Goal: Task Accomplishment & Management: Manage account settings

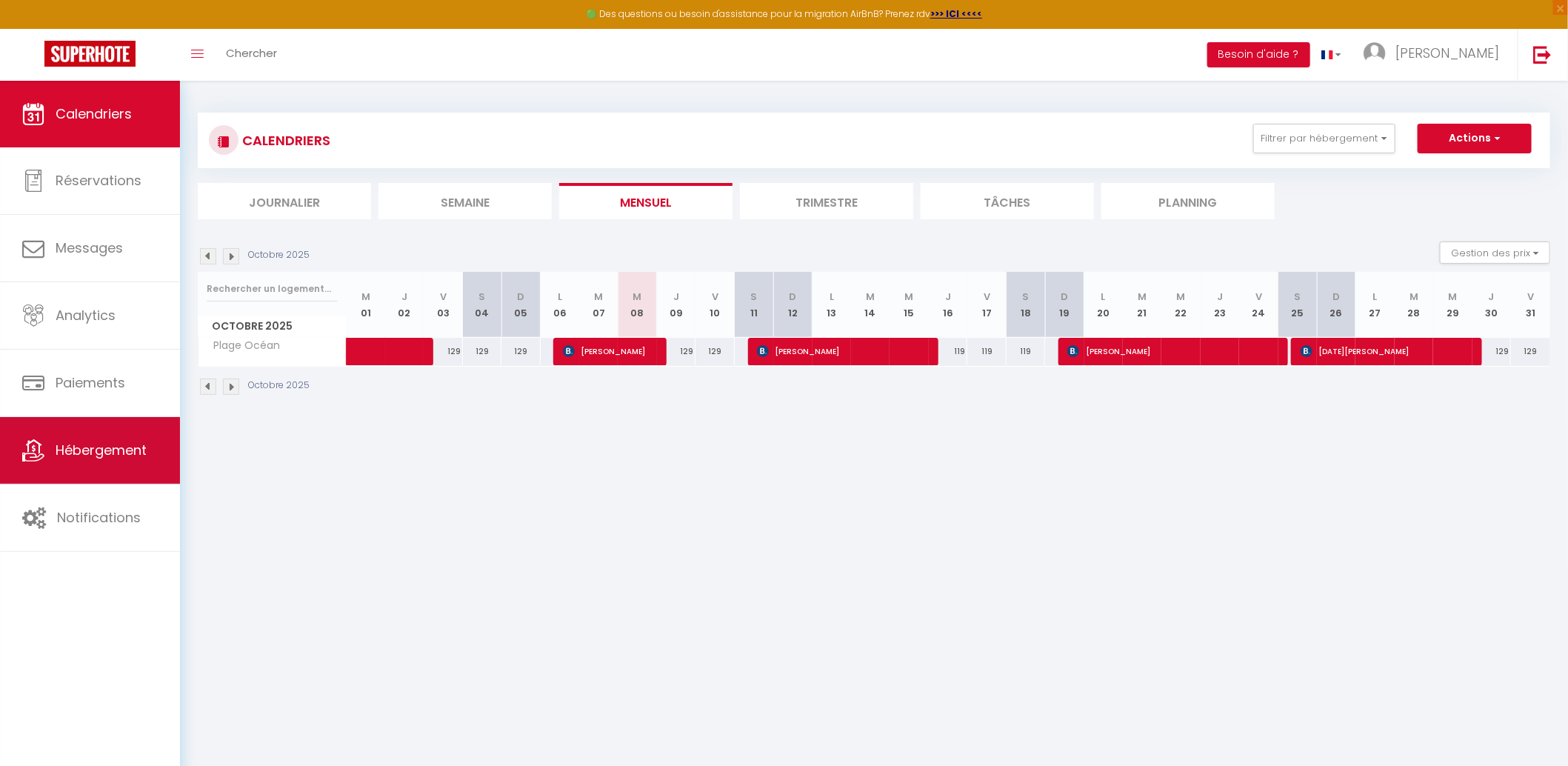
click at [125, 455] on span "Hébergement" at bounding box center [101, 450] width 91 height 18
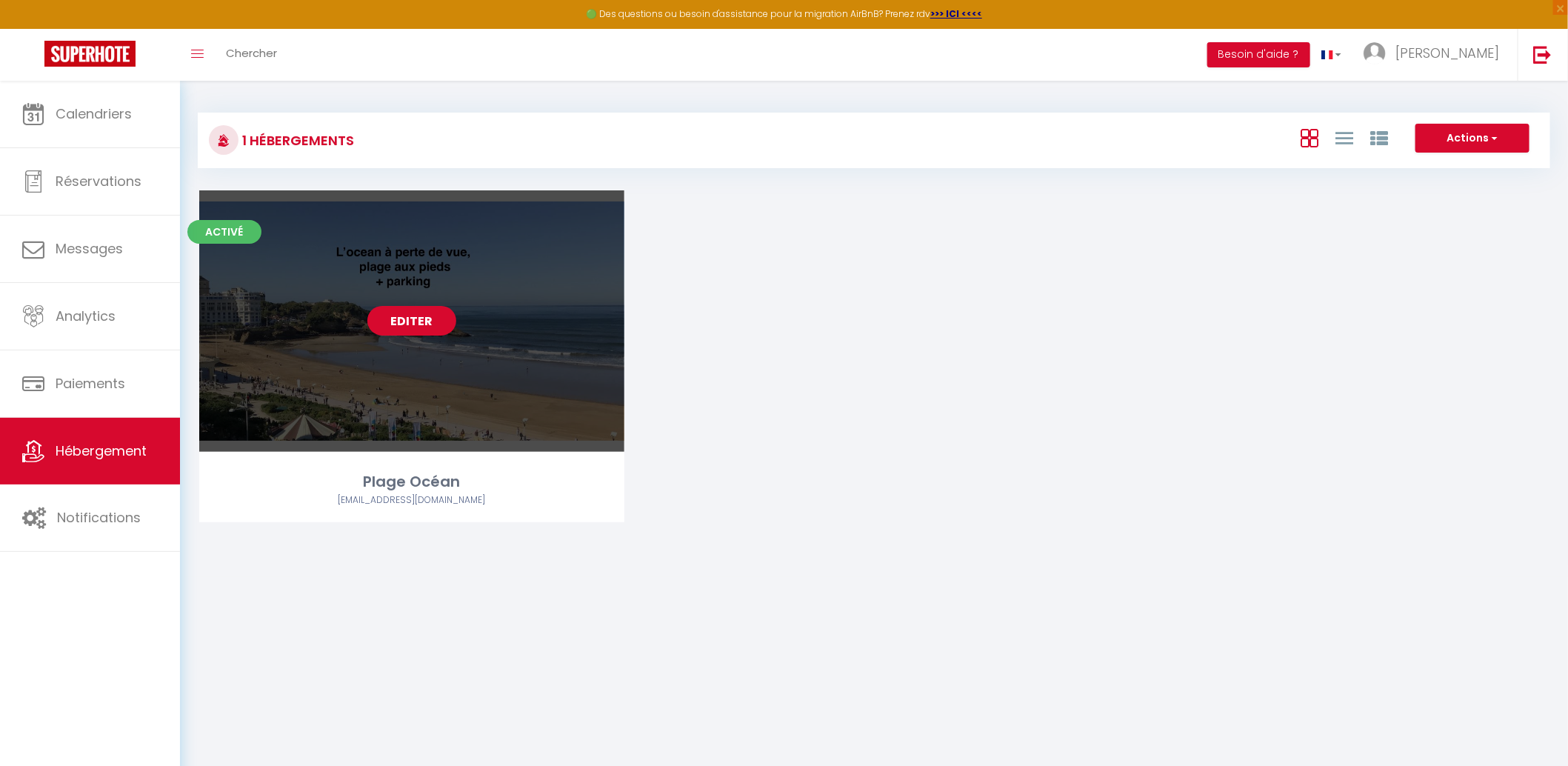
click at [417, 317] on link "Editer" at bounding box center [412, 320] width 89 height 29
select select "3"
select select "2"
select select "1"
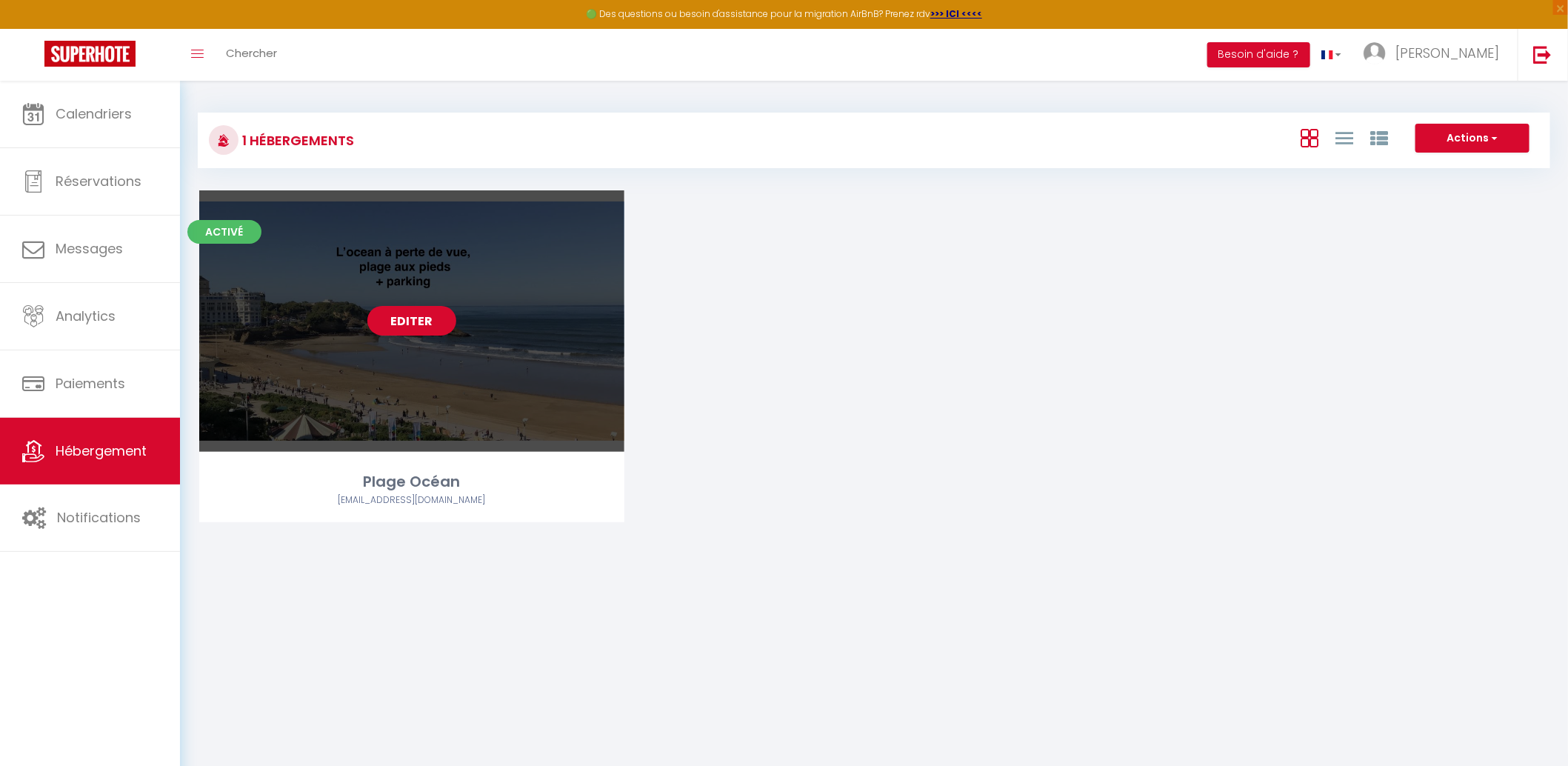
select select "1"
select select
select select "28"
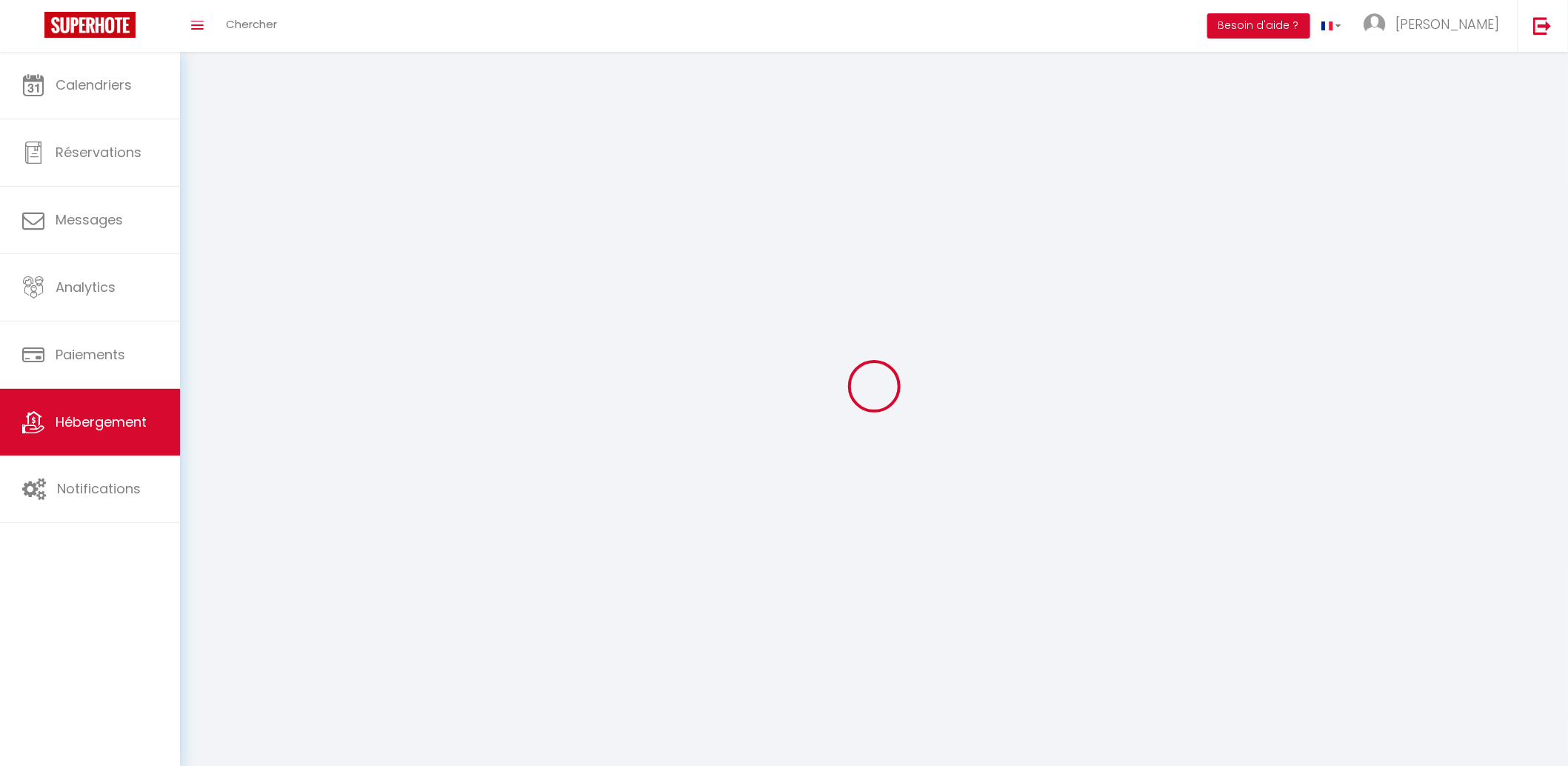
select select
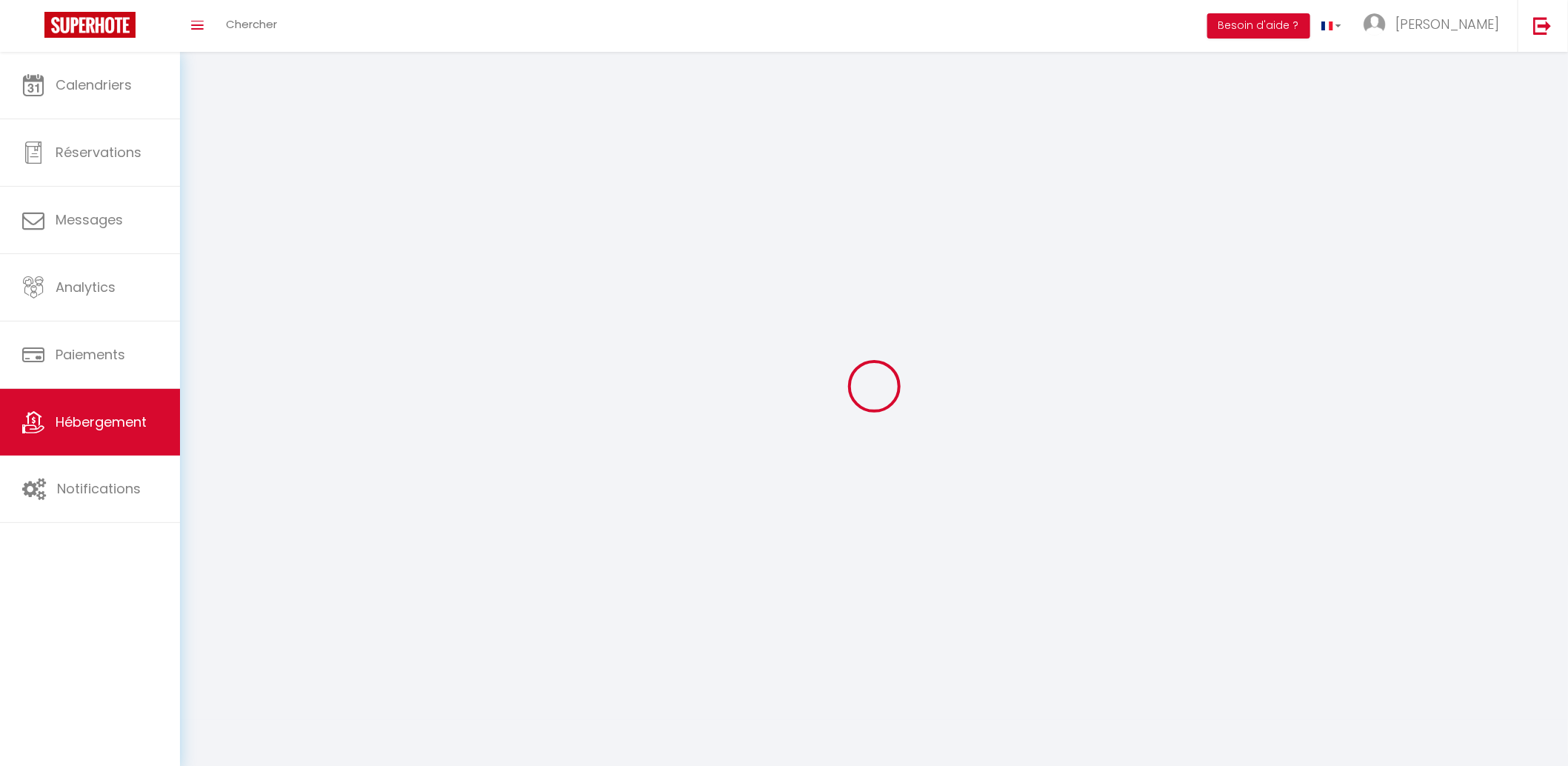
select select
checkbox input "false"
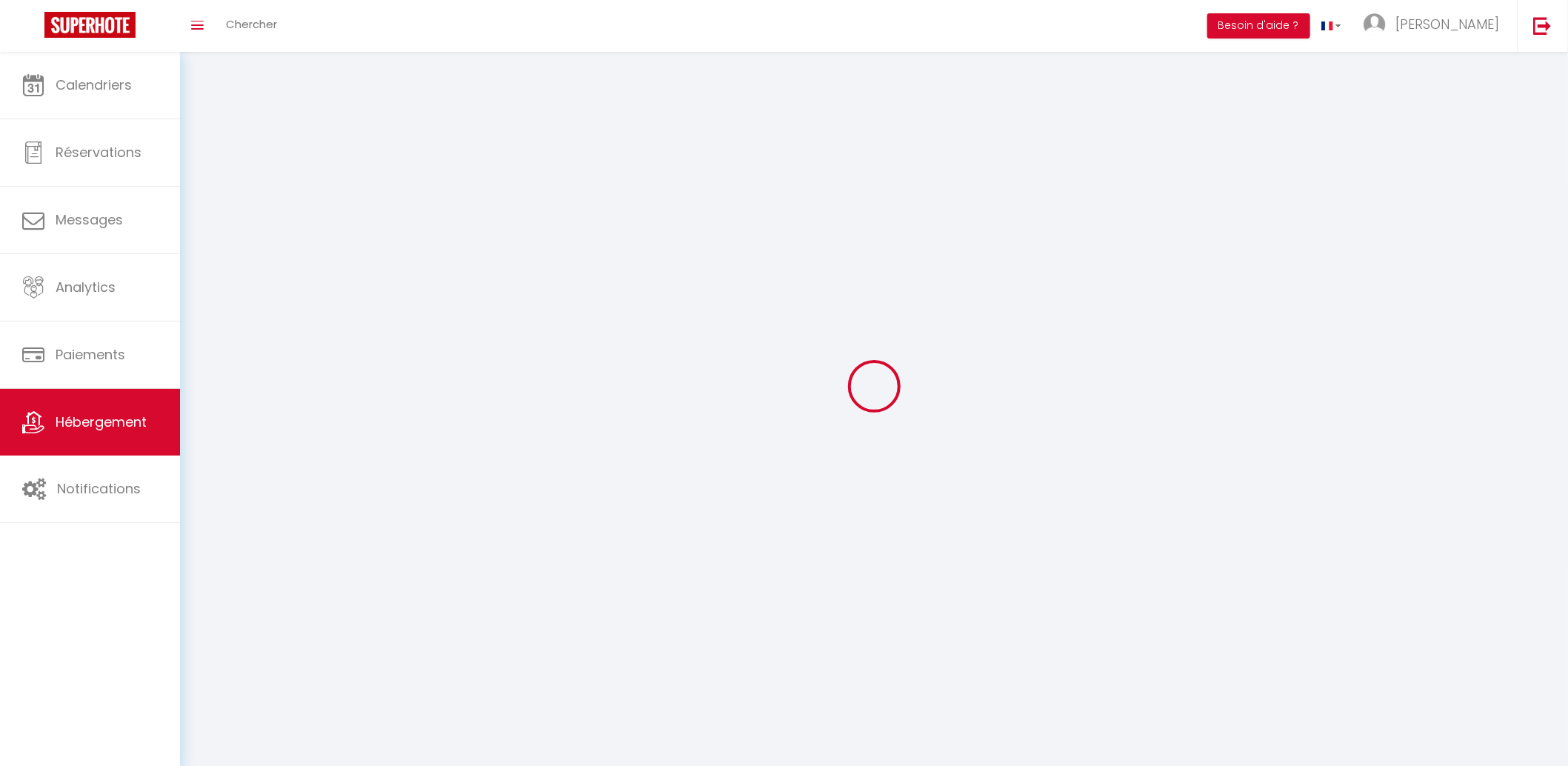
select select
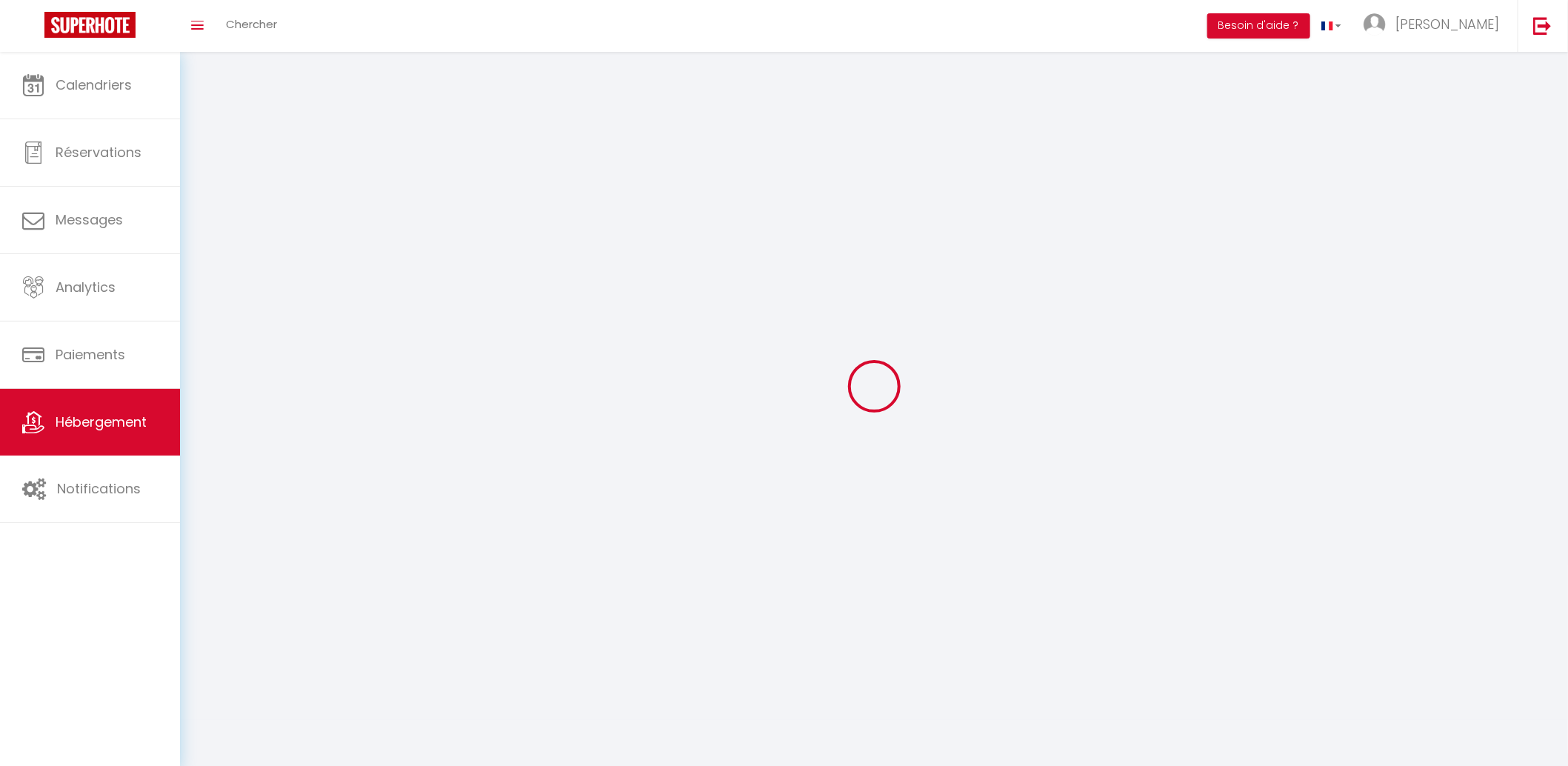
select select
checkbox input "false"
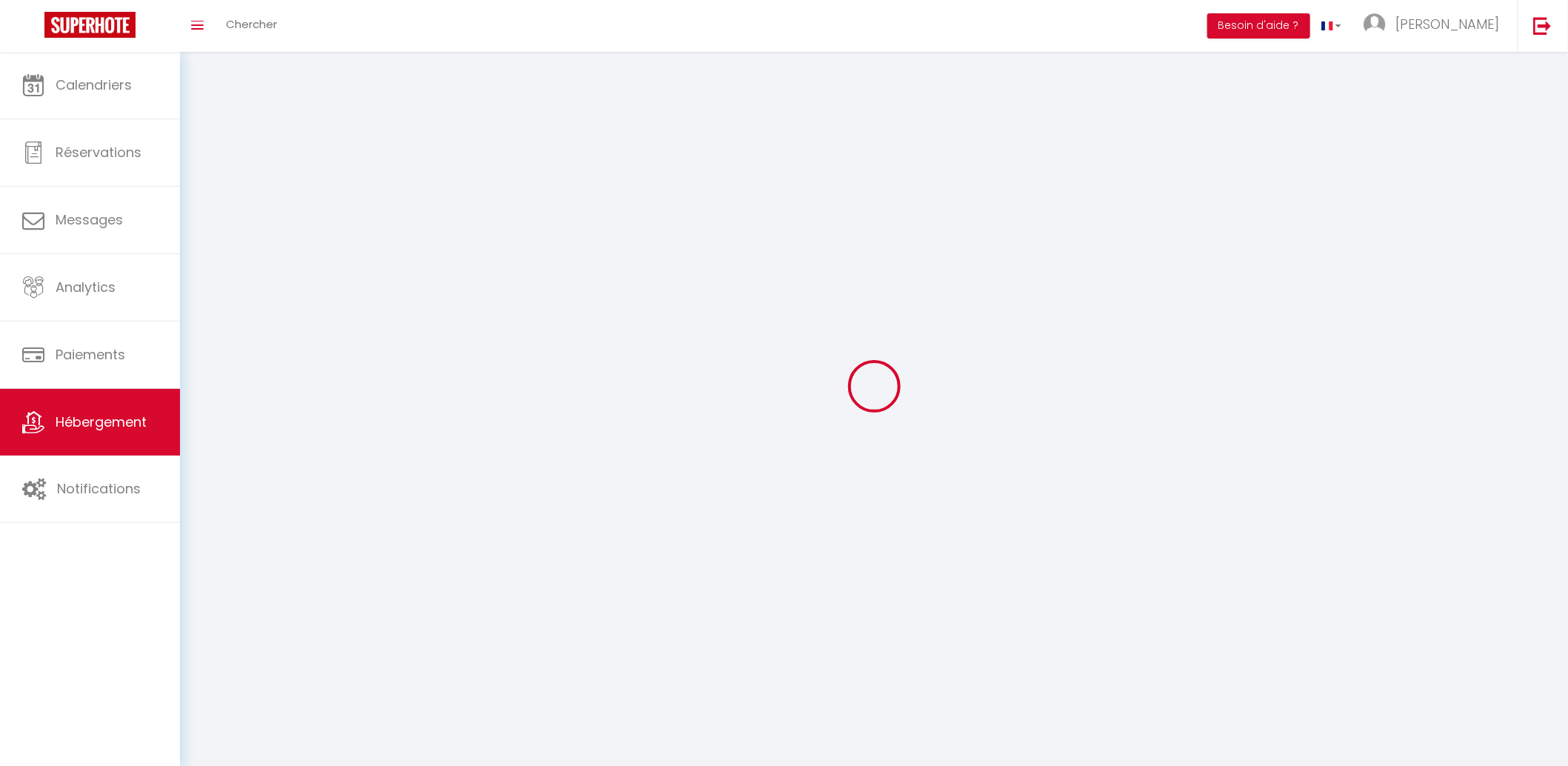
checkbox input "false"
select select
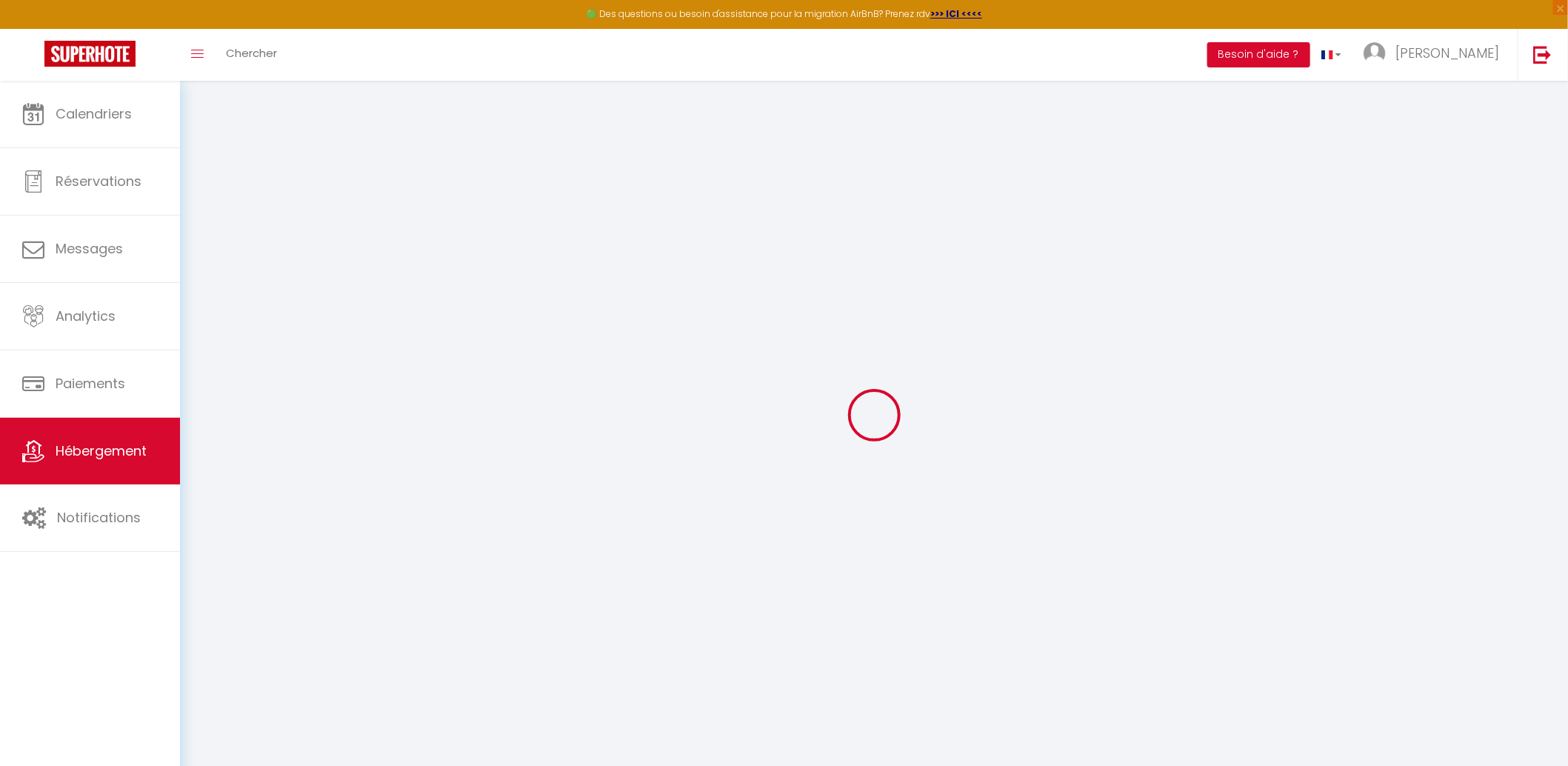
select select
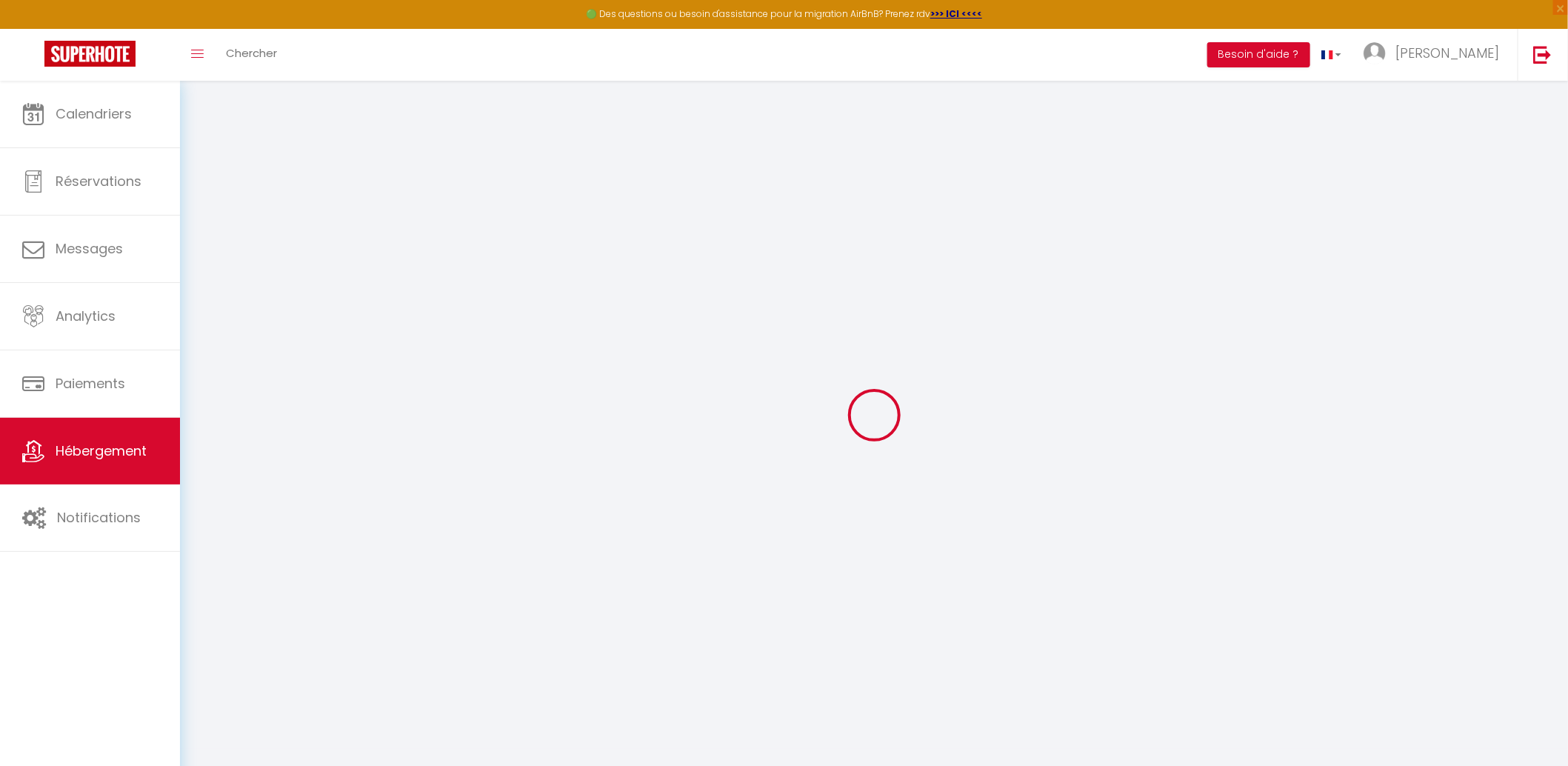
select select
checkbox input "false"
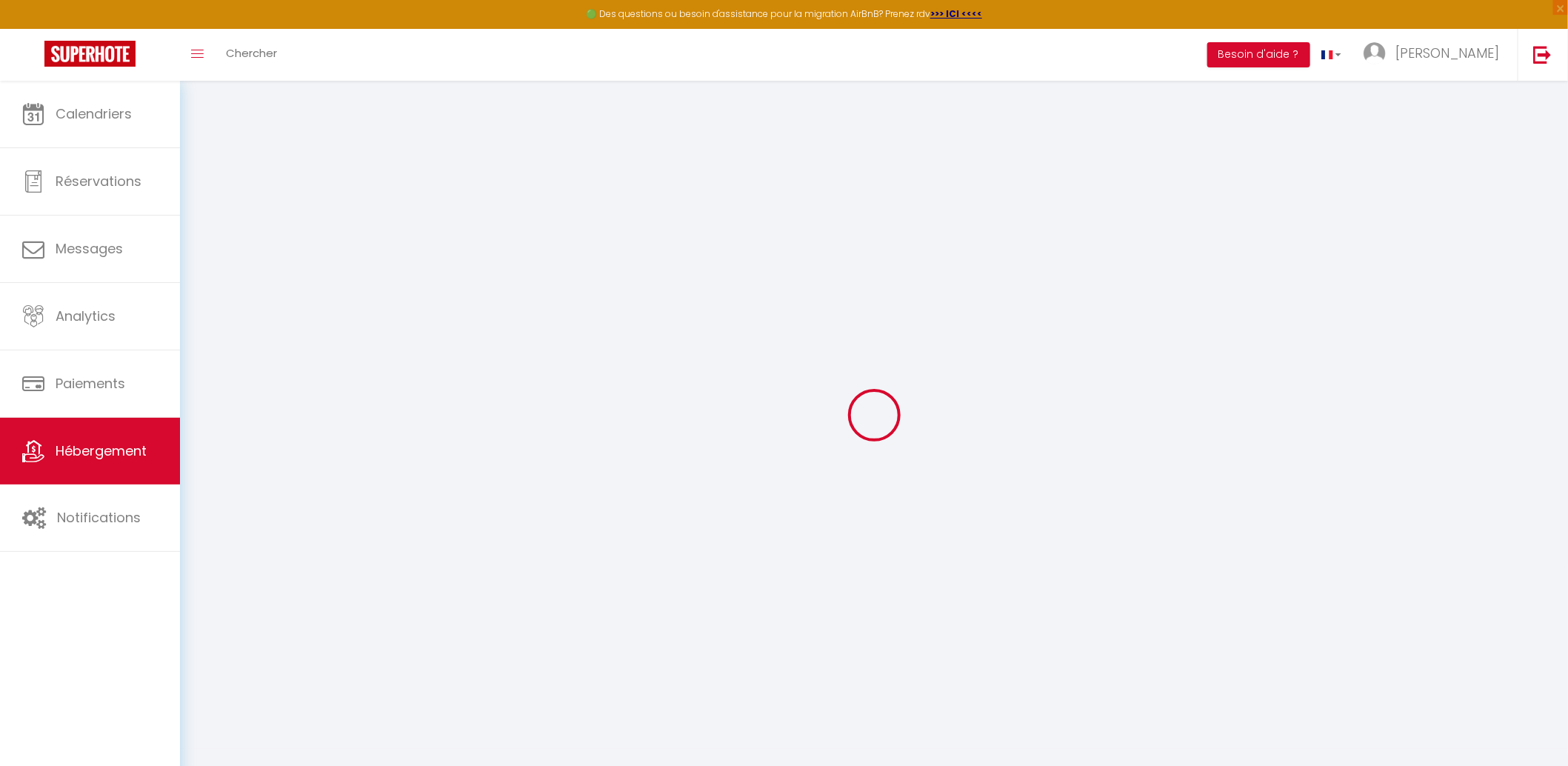
select select
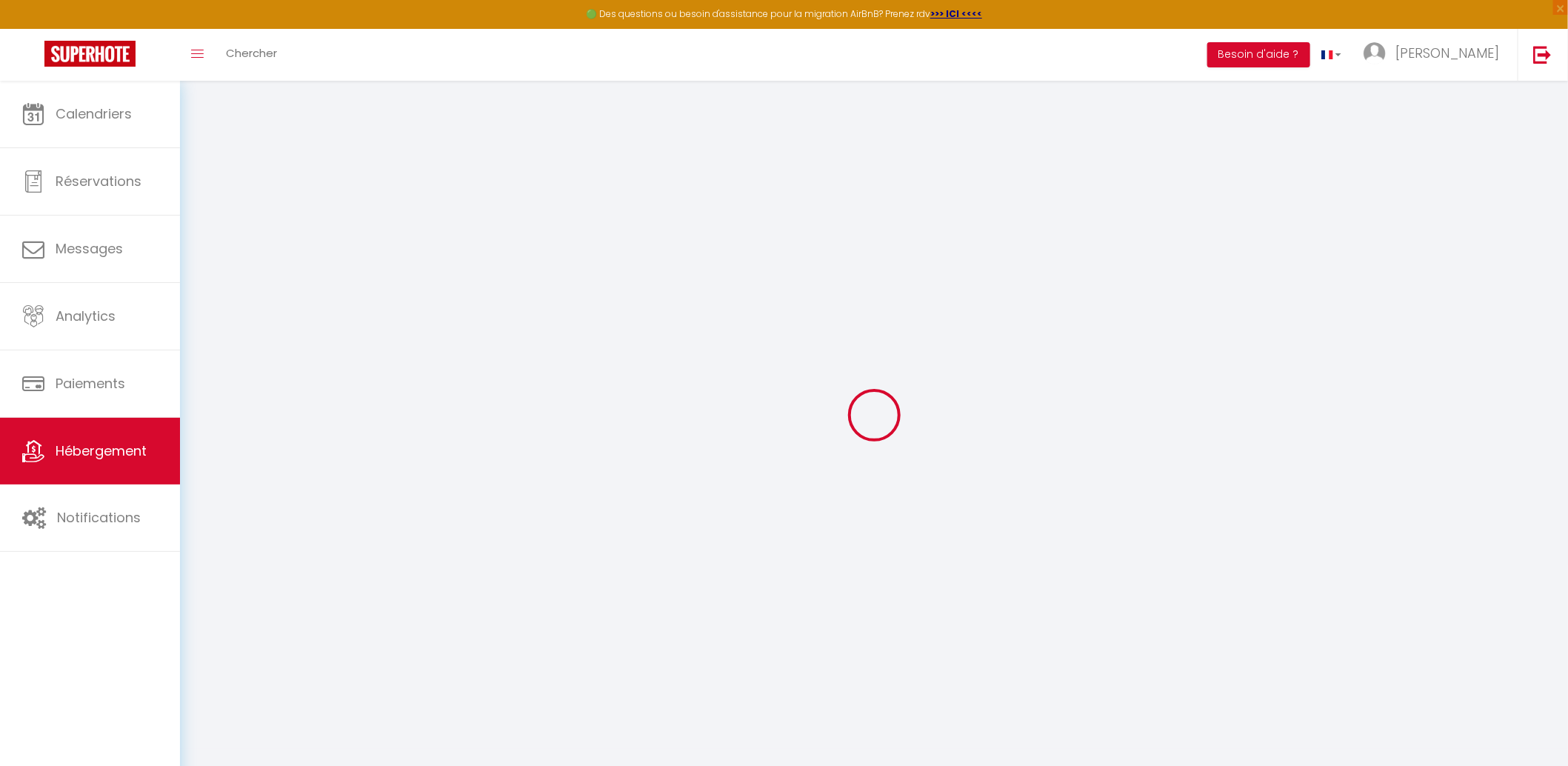
select select
checkbox input "false"
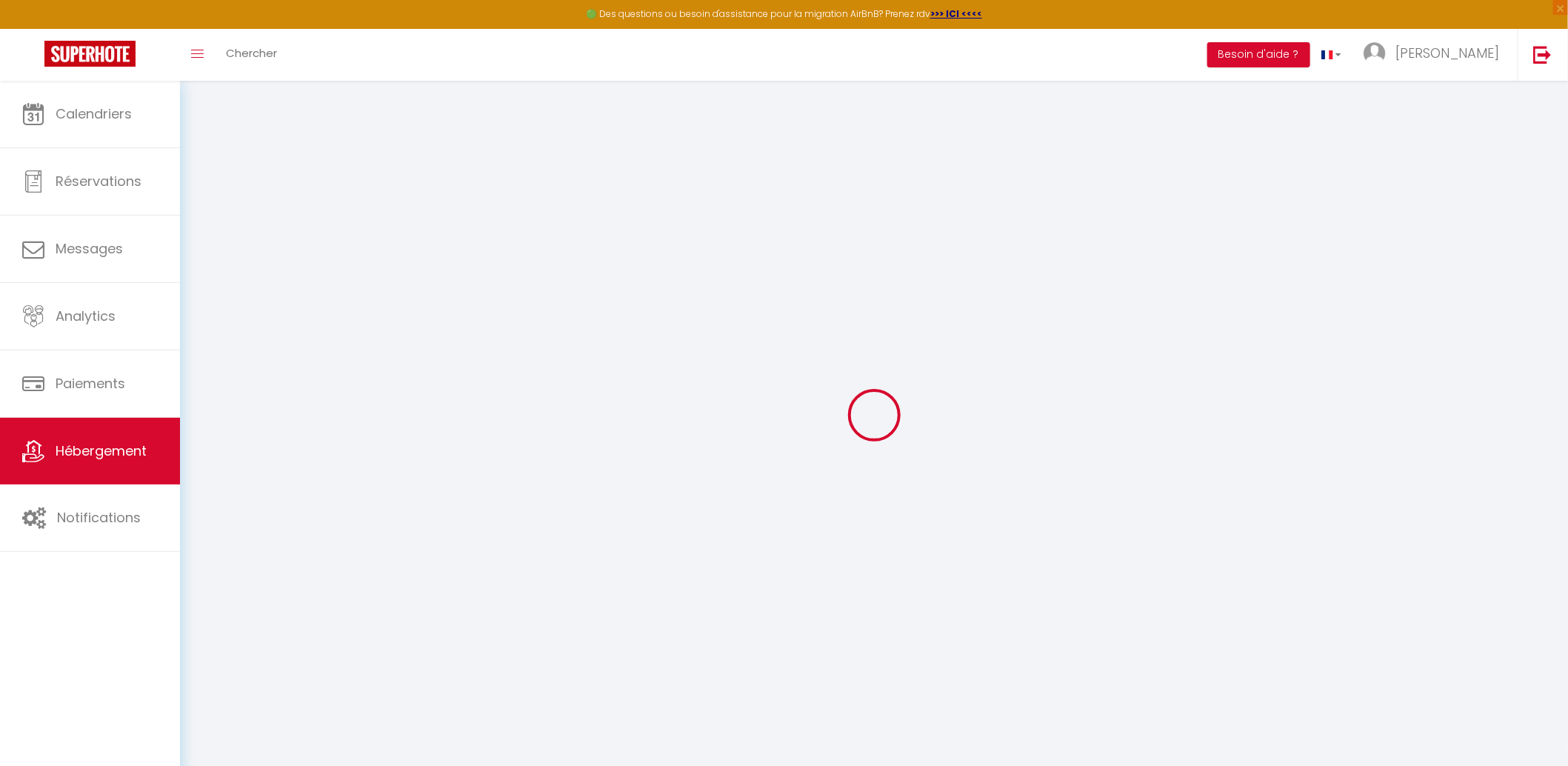
checkbox input "false"
select select
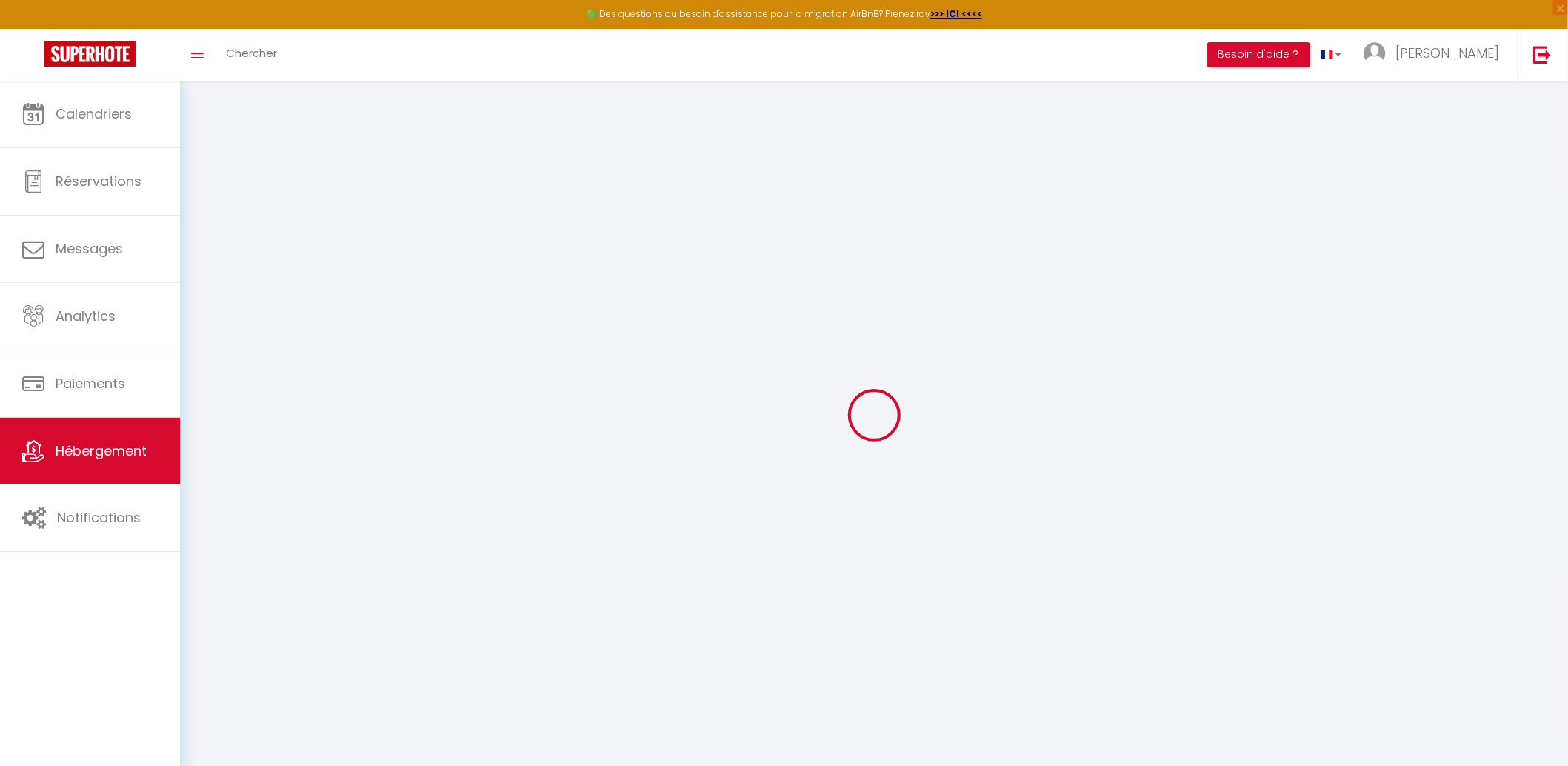
select select
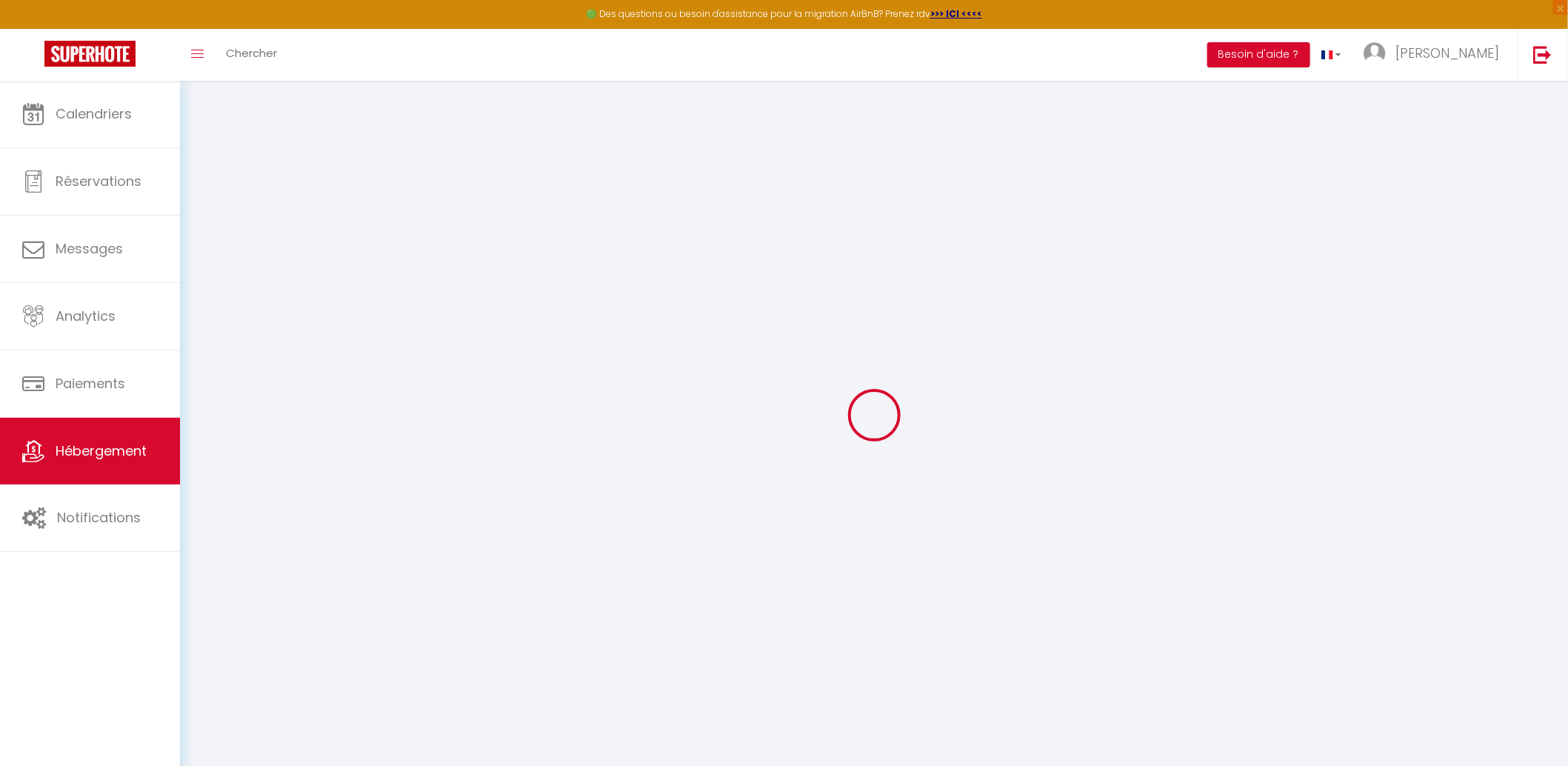
checkbox input "false"
select select
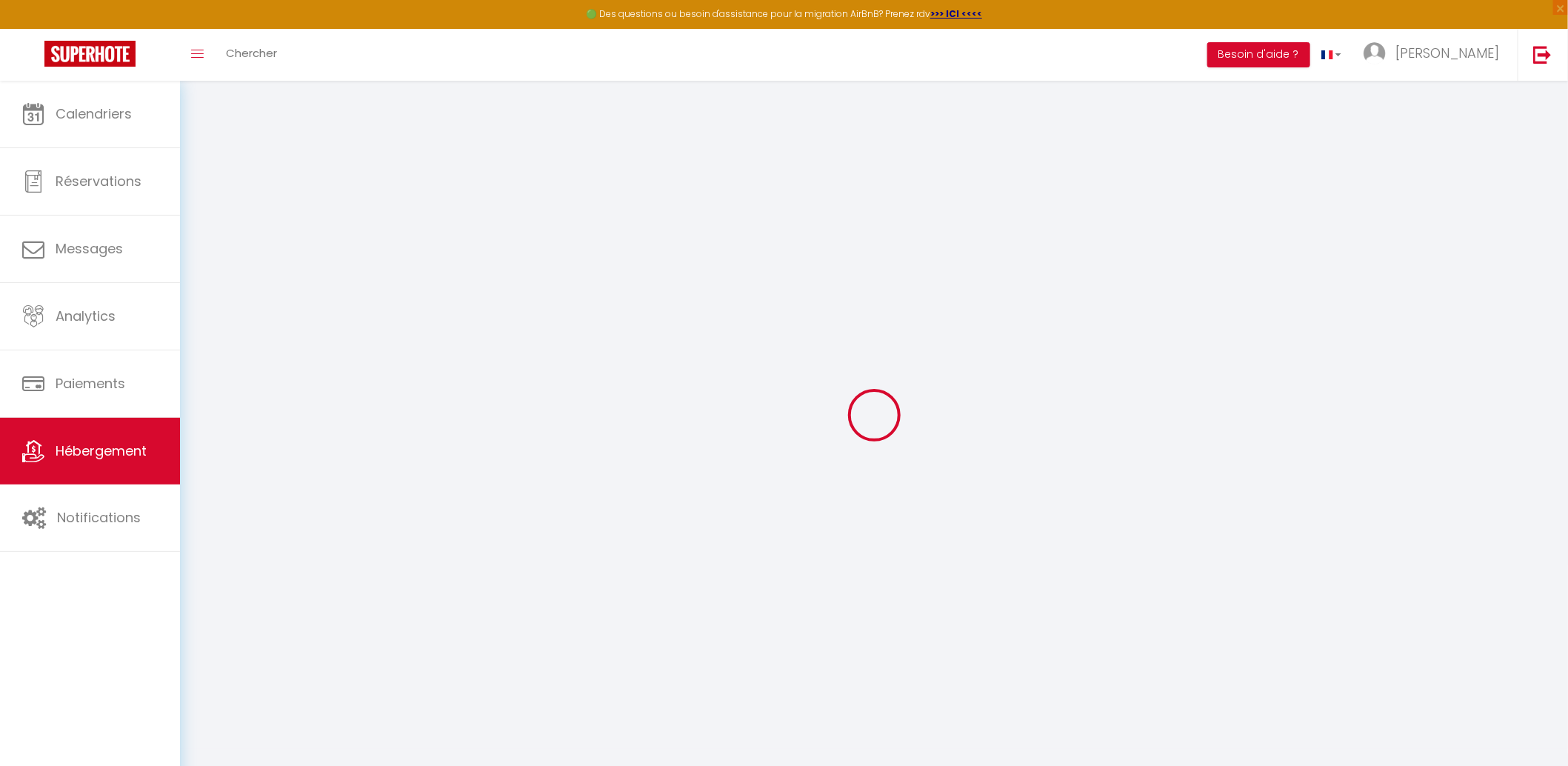
select select
type input "Plage Océan"
type input "[PERSON_NAME]"
type input "LAPIE"
type input "601 Sorrondoko Bidea"
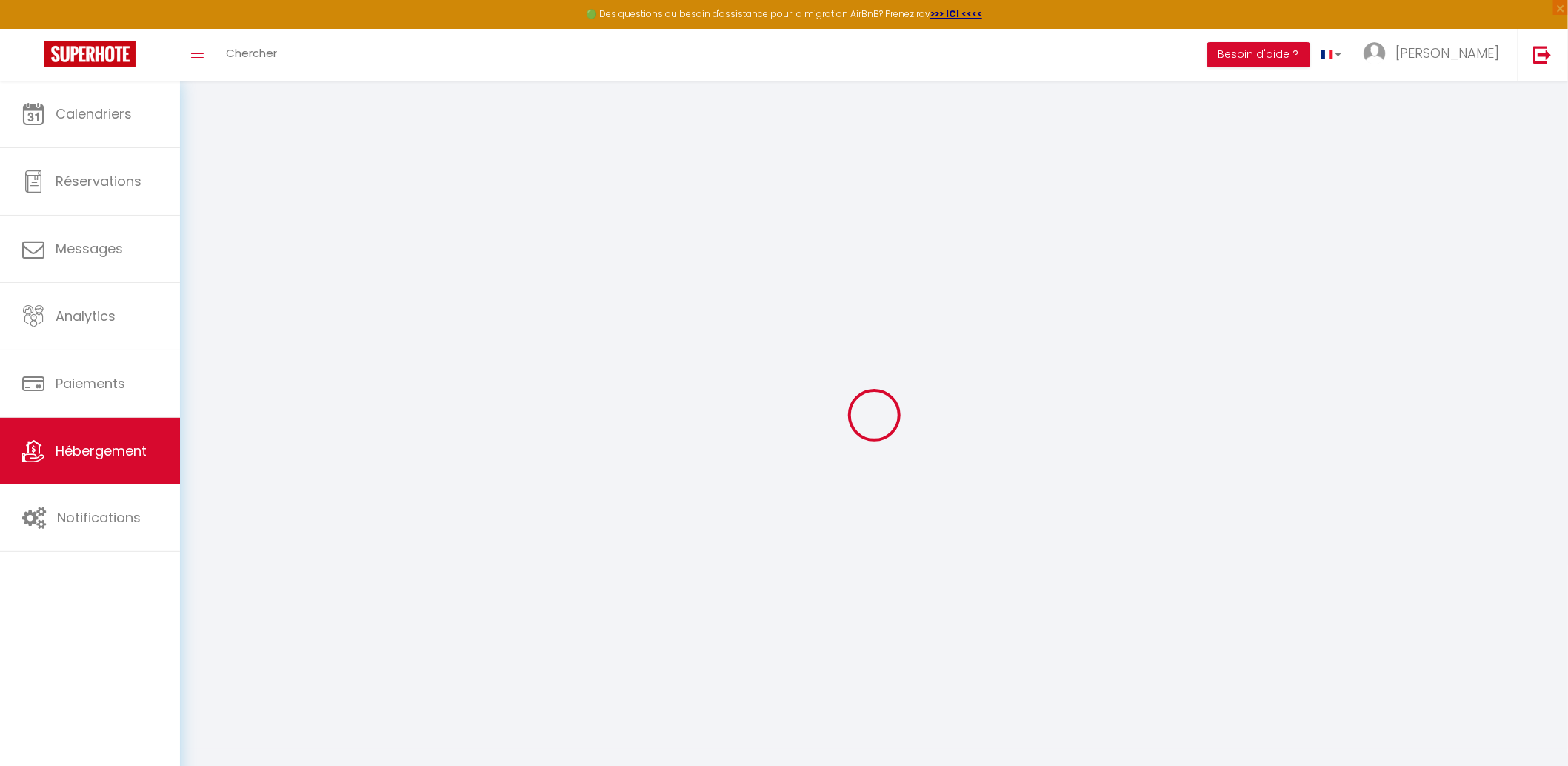
type input "64480"
type input "Larressore"
select select "2"
type input "89"
type input "35"
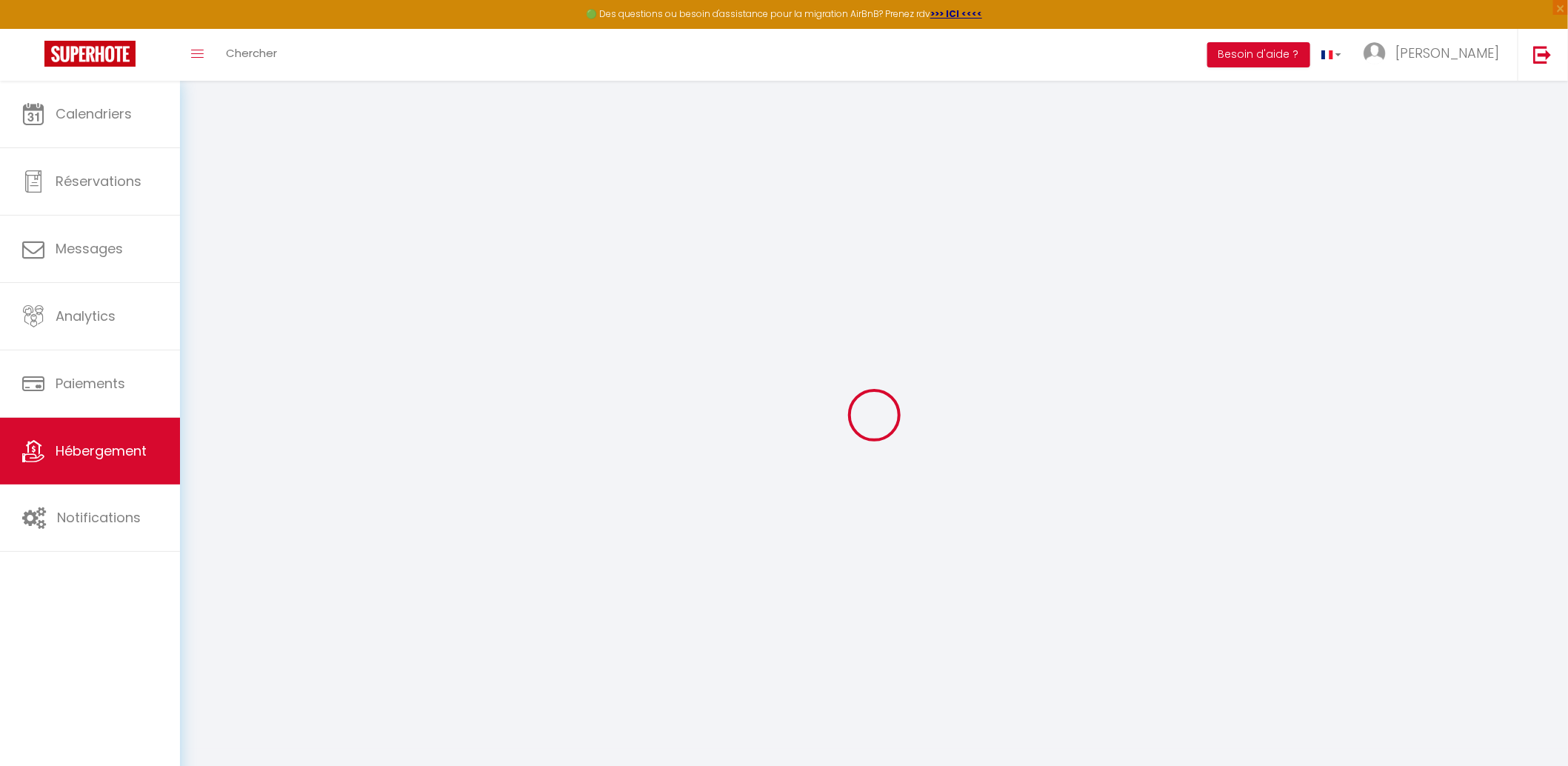
type input "300"
select select
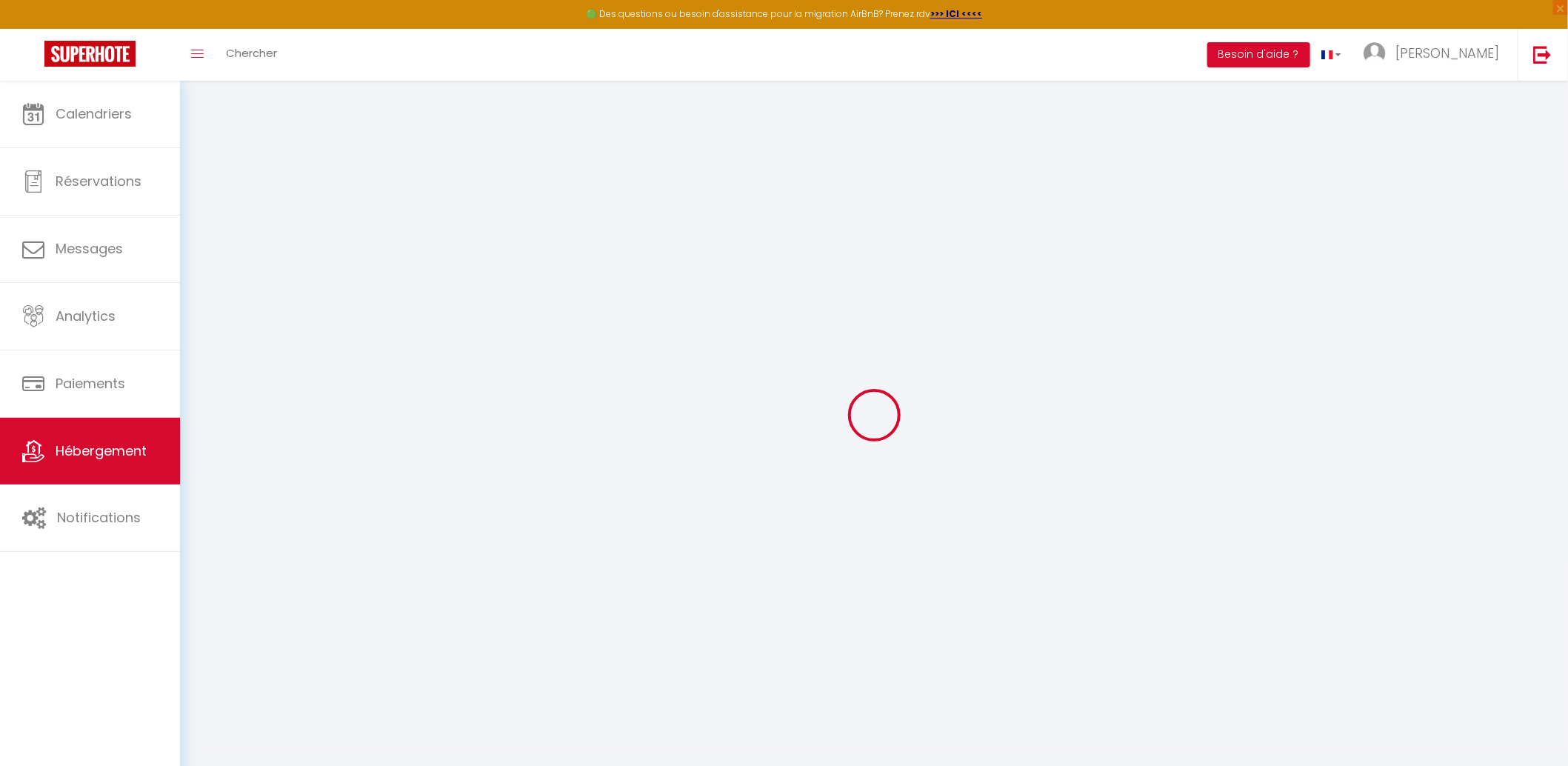
select select
type input "[STREET_ADDRESS][PERSON_NAME]"
type input "64200"
type input "Biarritz"
type input "[EMAIL_ADDRESS][DOMAIN_NAME]"
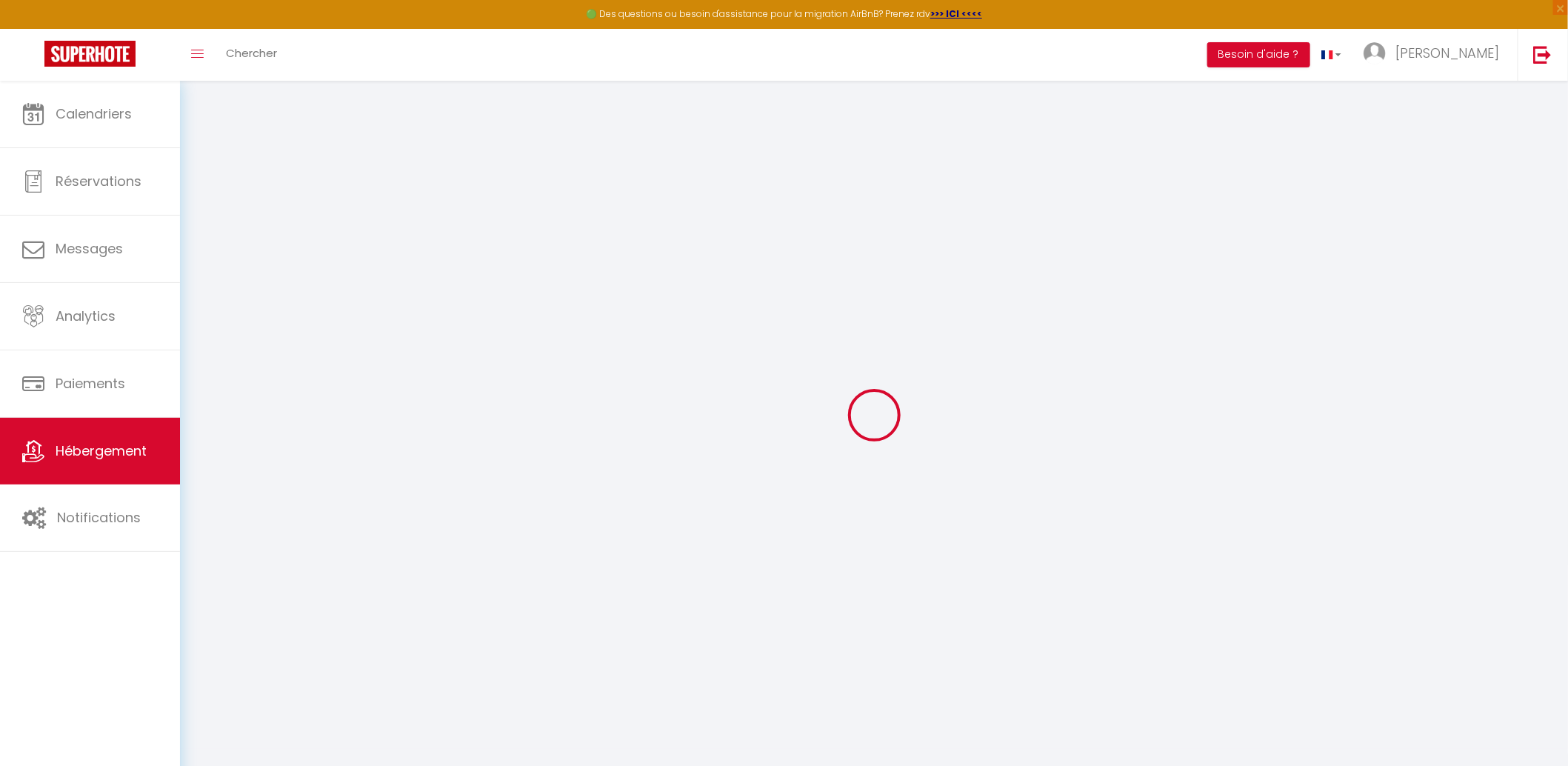
select select "885"
checkbox input "false"
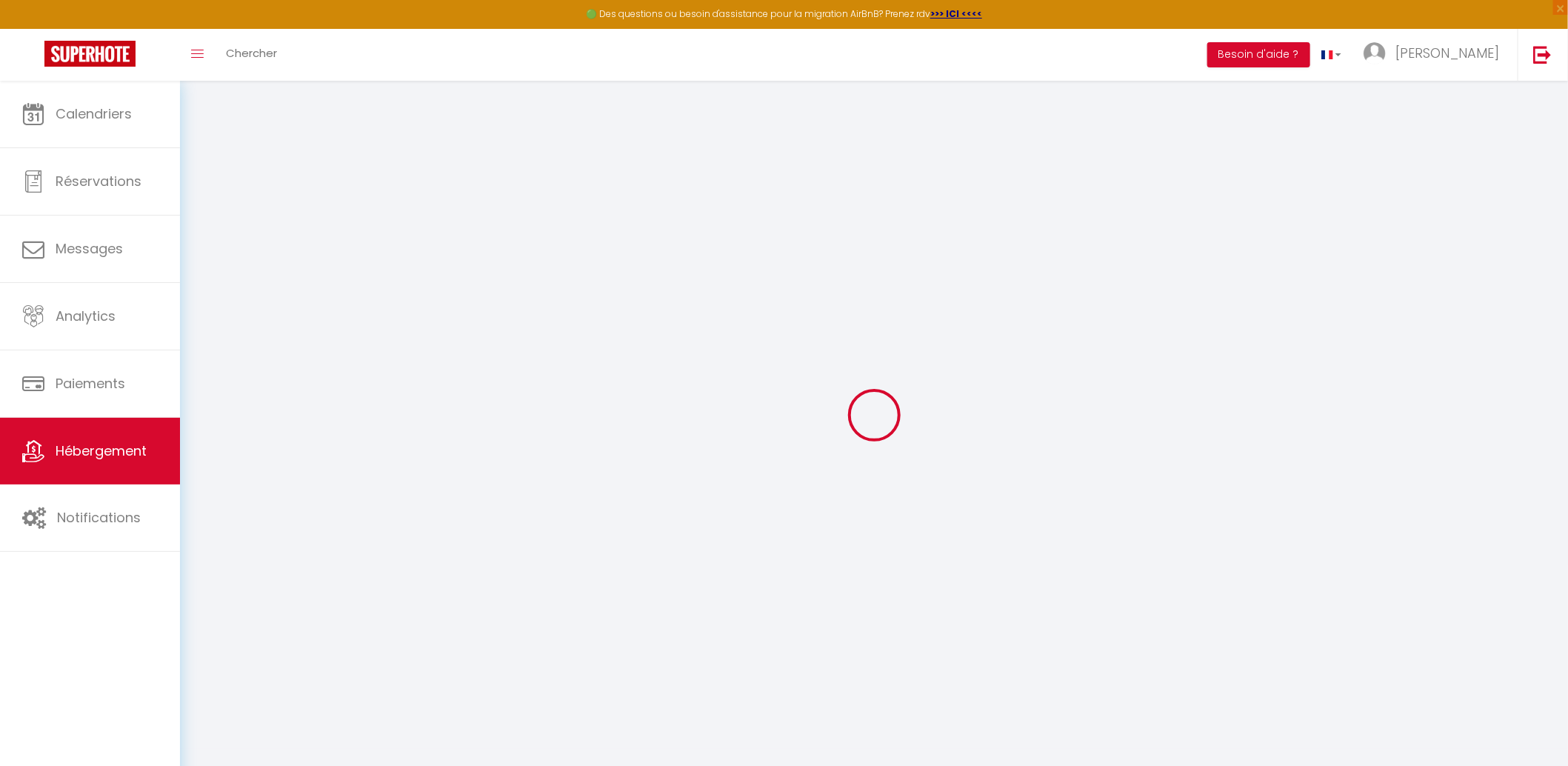
type input "0"
select select
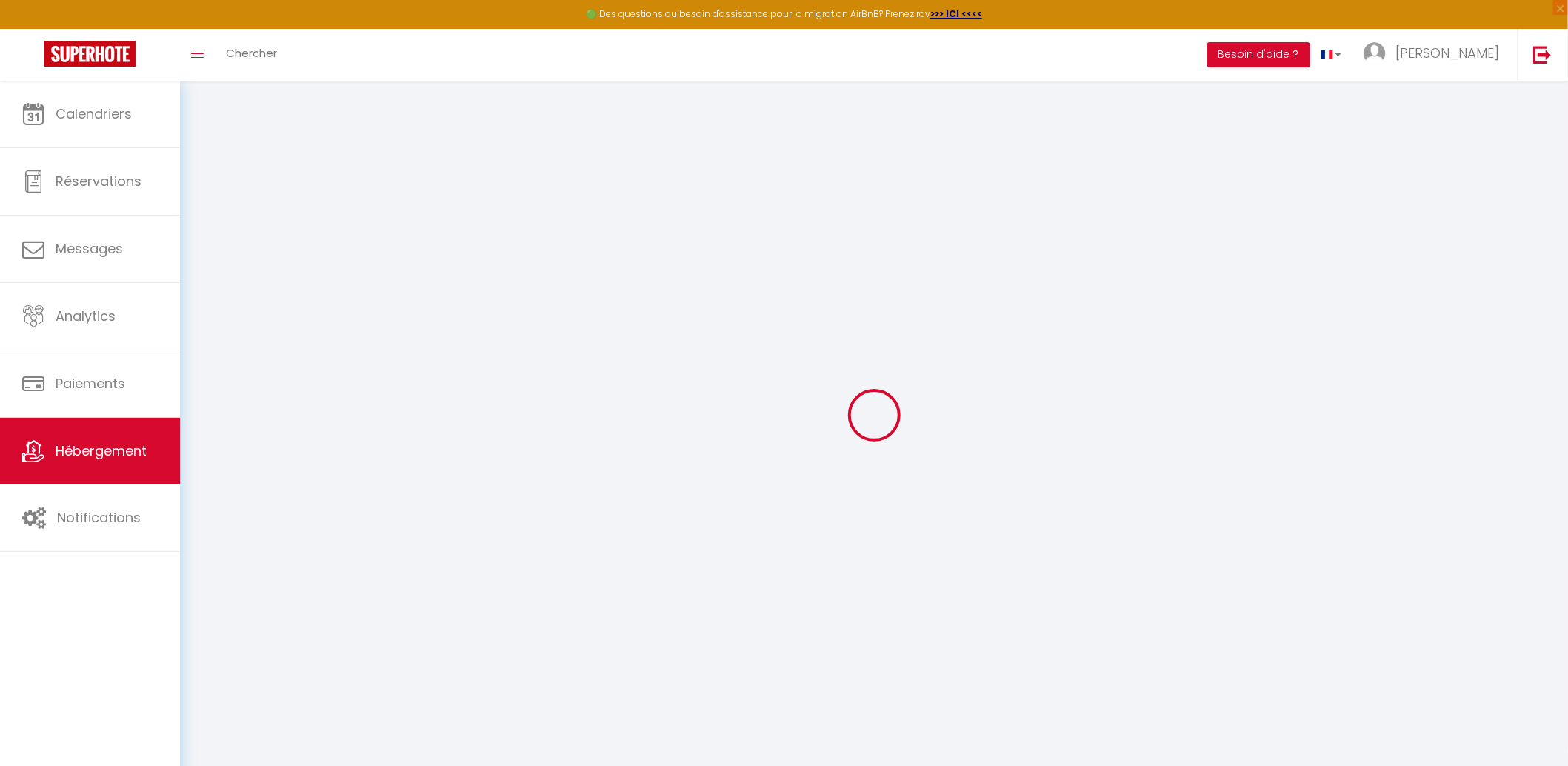
select select
checkbox input "false"
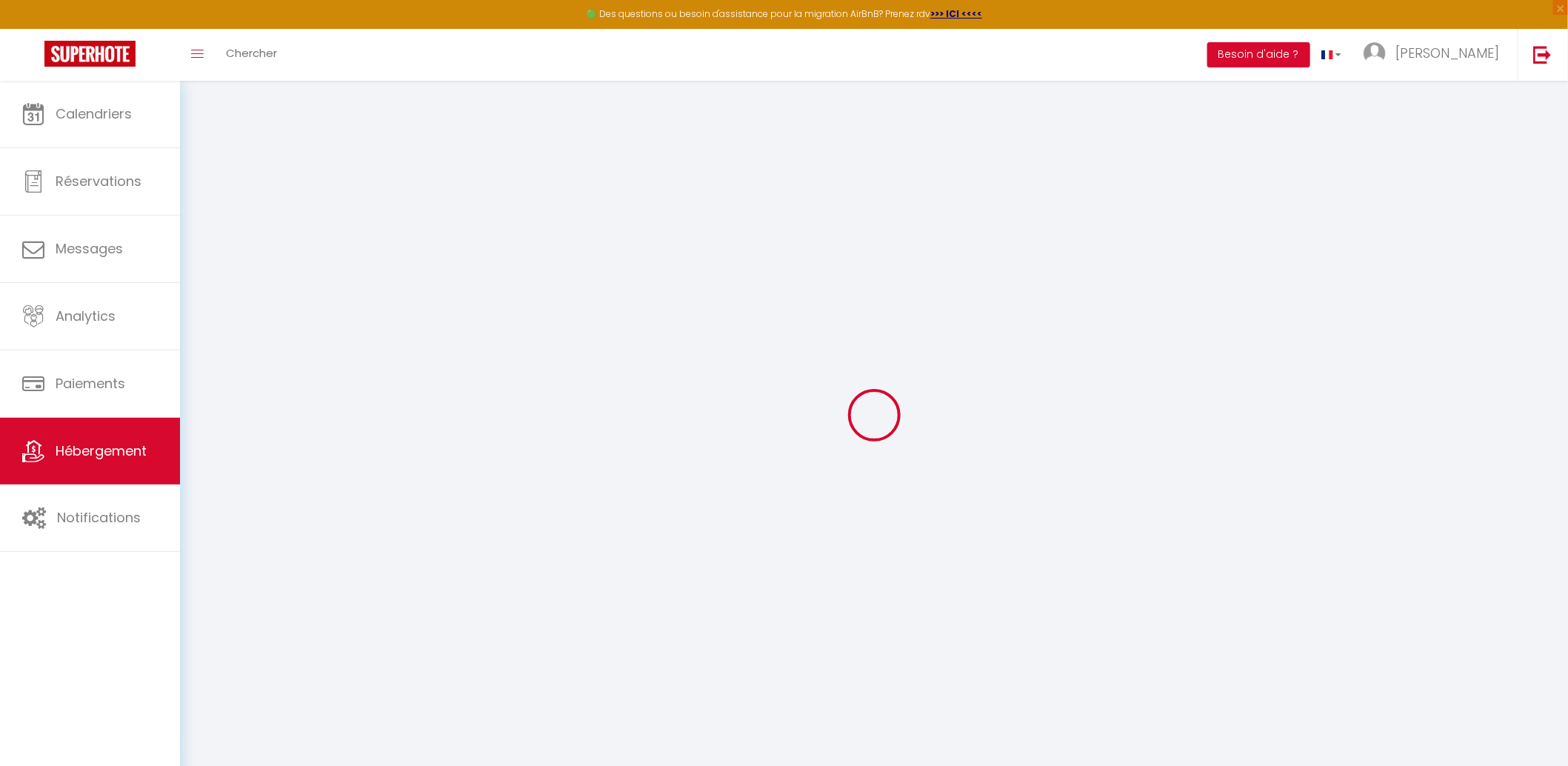
checkbox input "false"
select select
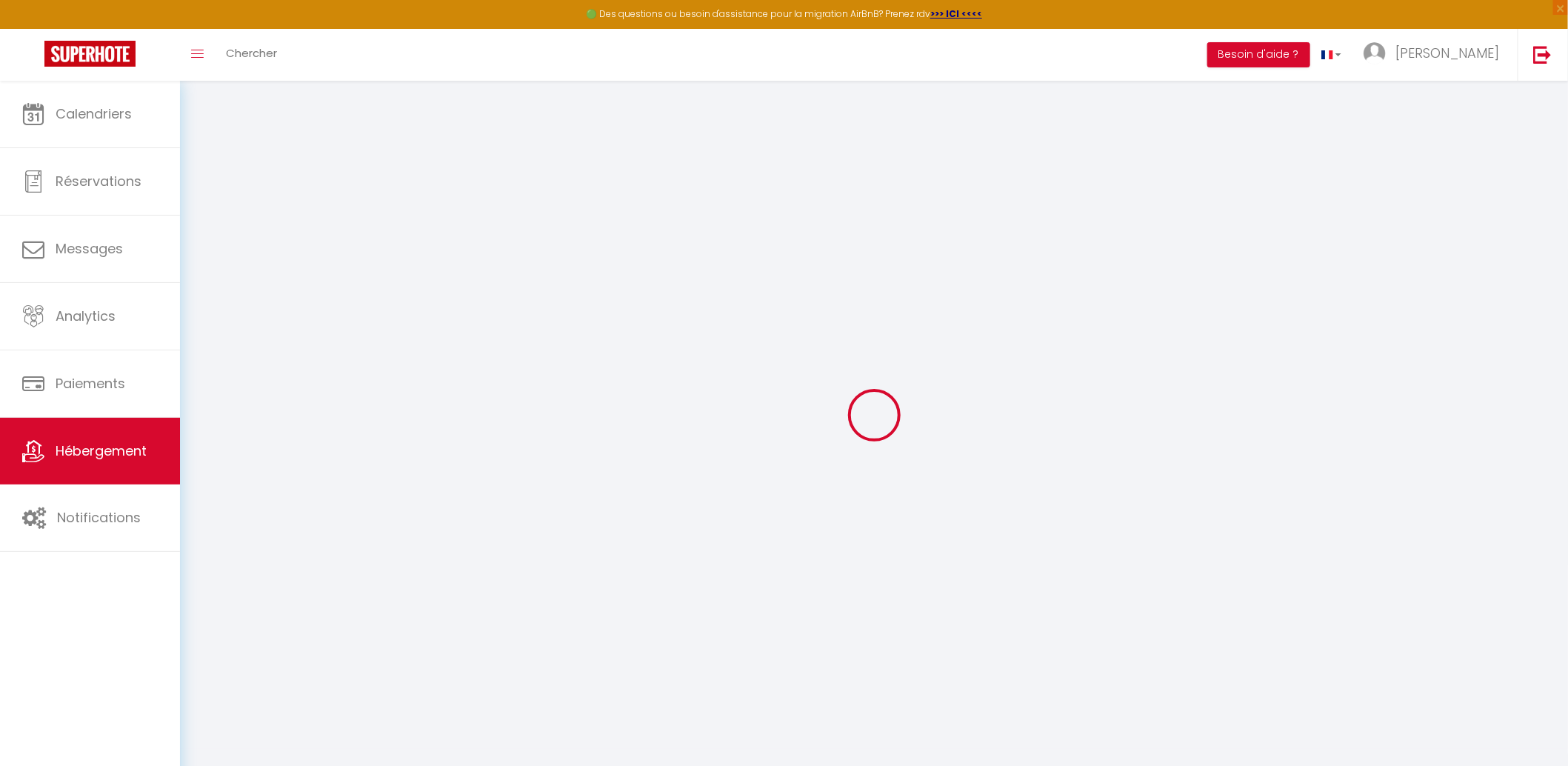
select select
checkbox input "false"
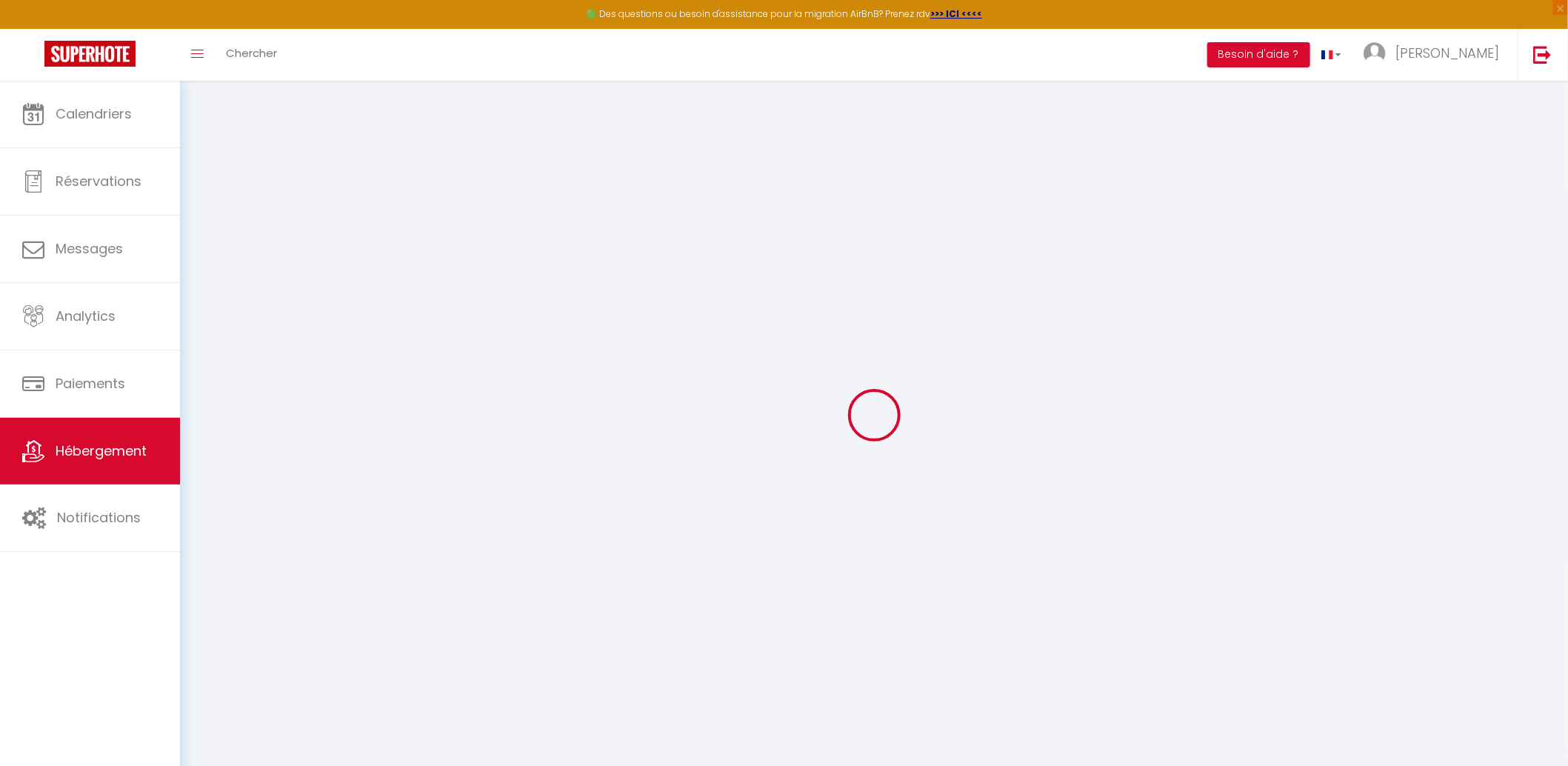
checkbox input "false"
select select
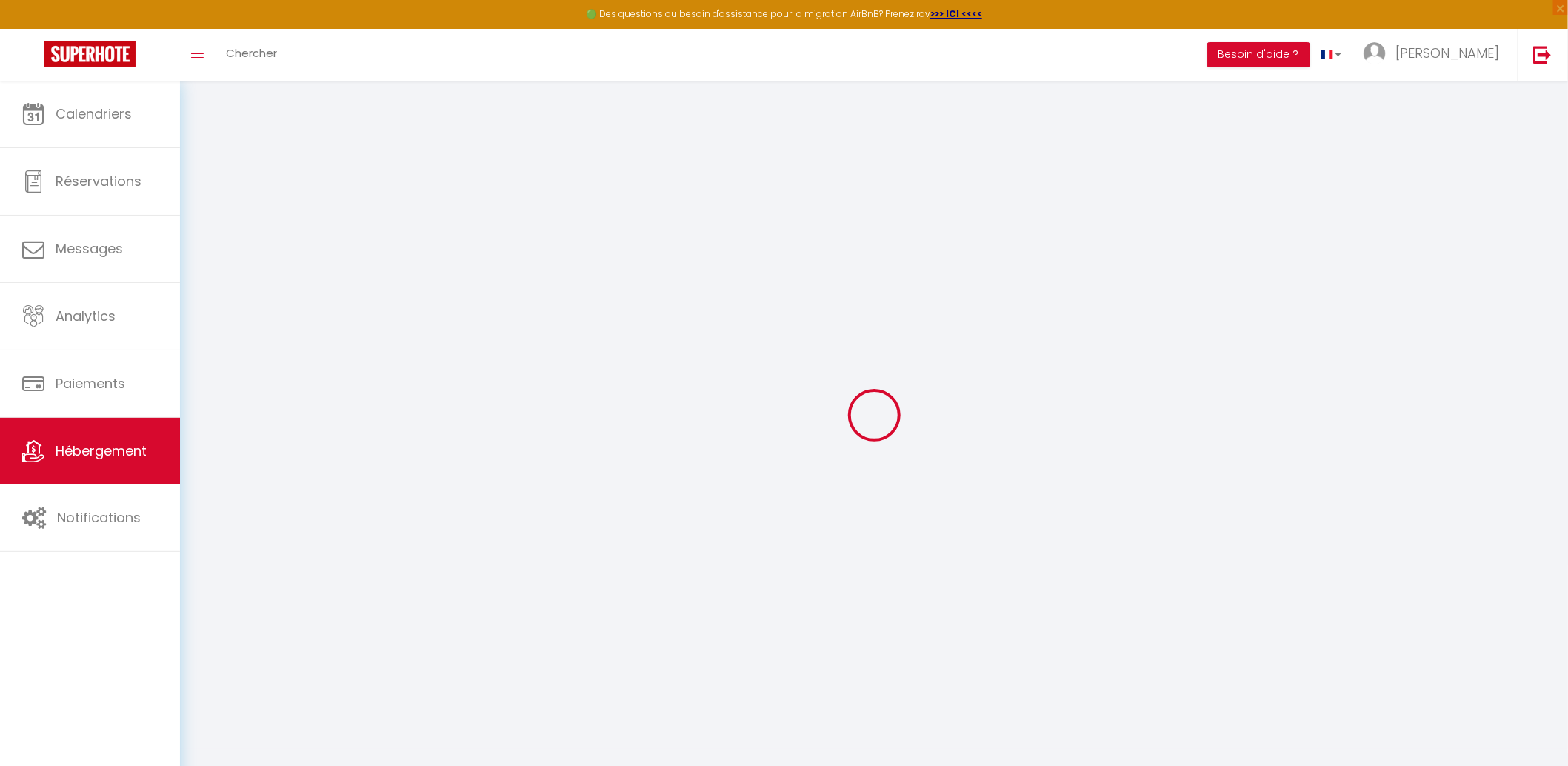
select select
checkbox input "false"
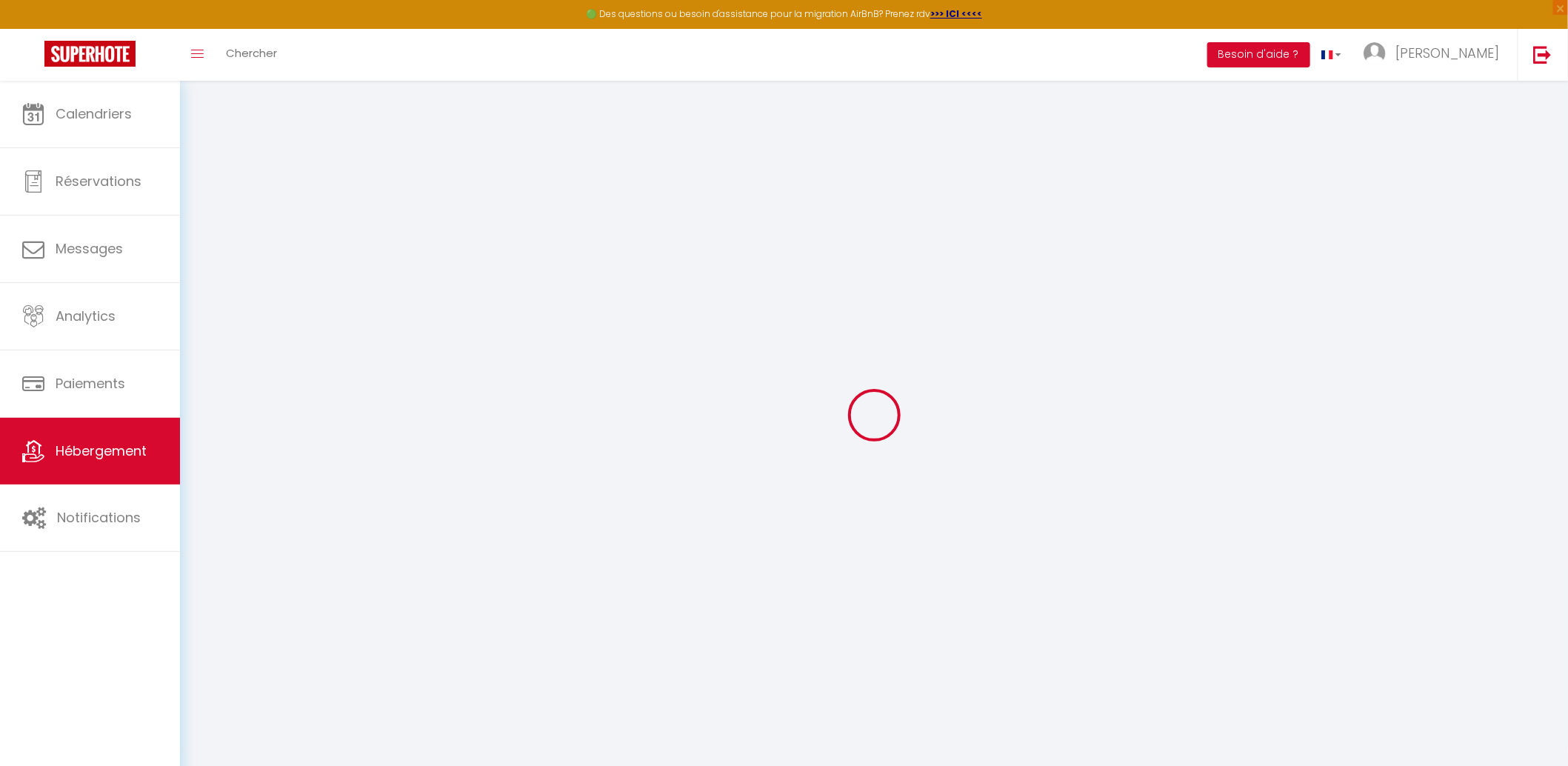
checkbox input "false"
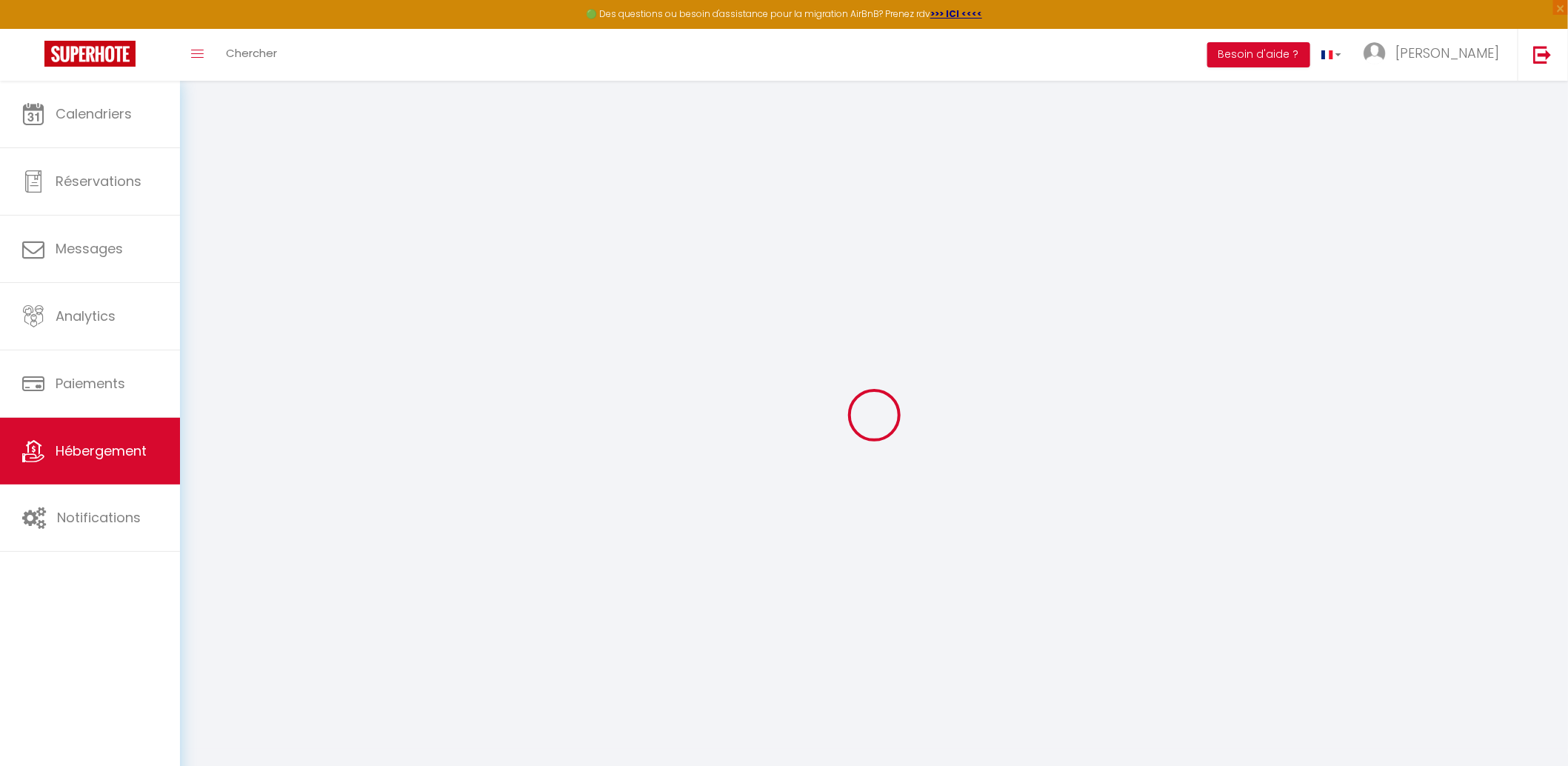
checkbox input "false"
select select "15:00"
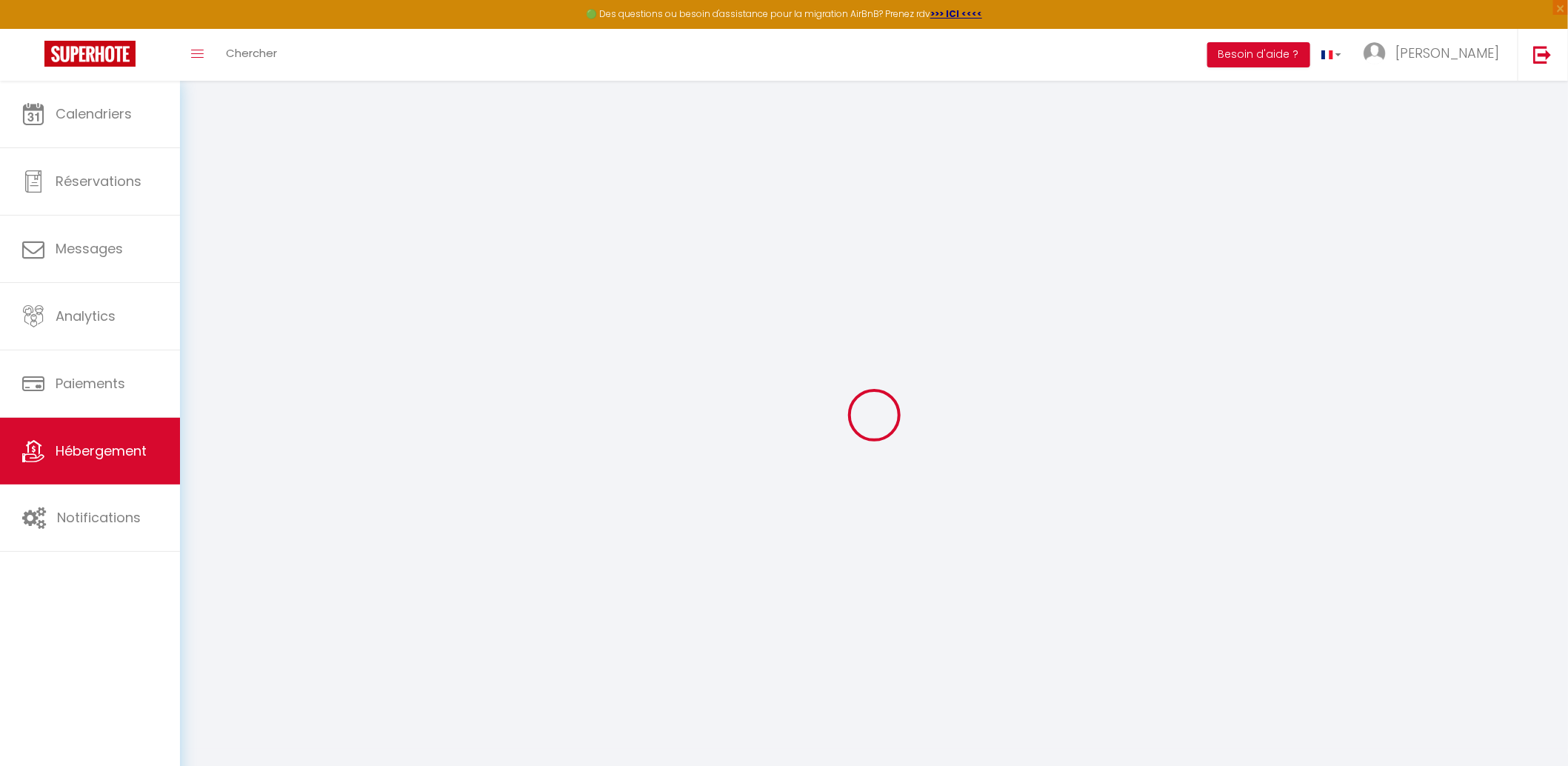
select select "00:00"
select select "11:00"
select select "30"
select select "60"
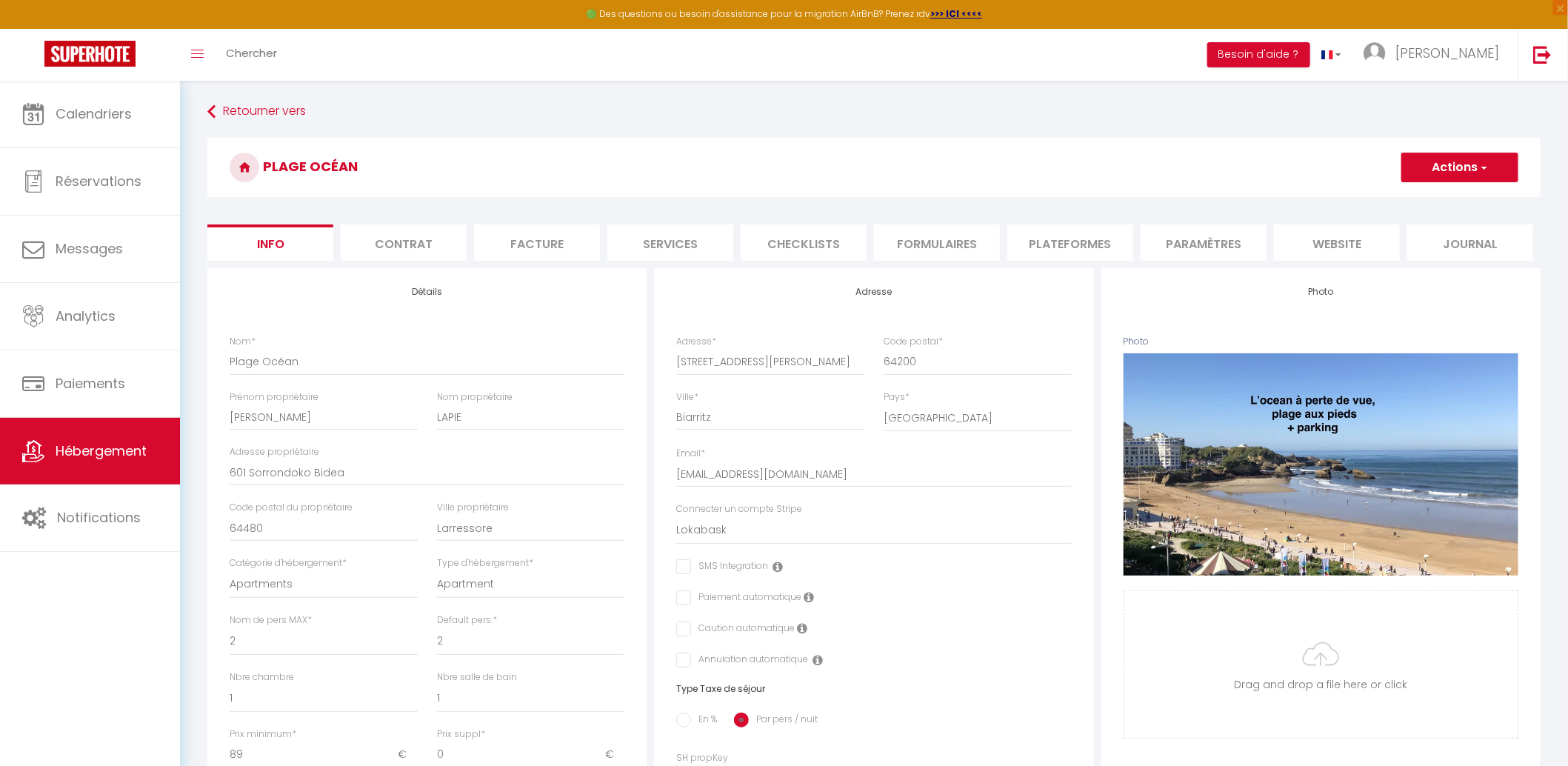
click at [919, 243] on li "Formulaires" at bounding box center [937, 243] width 126 height 37
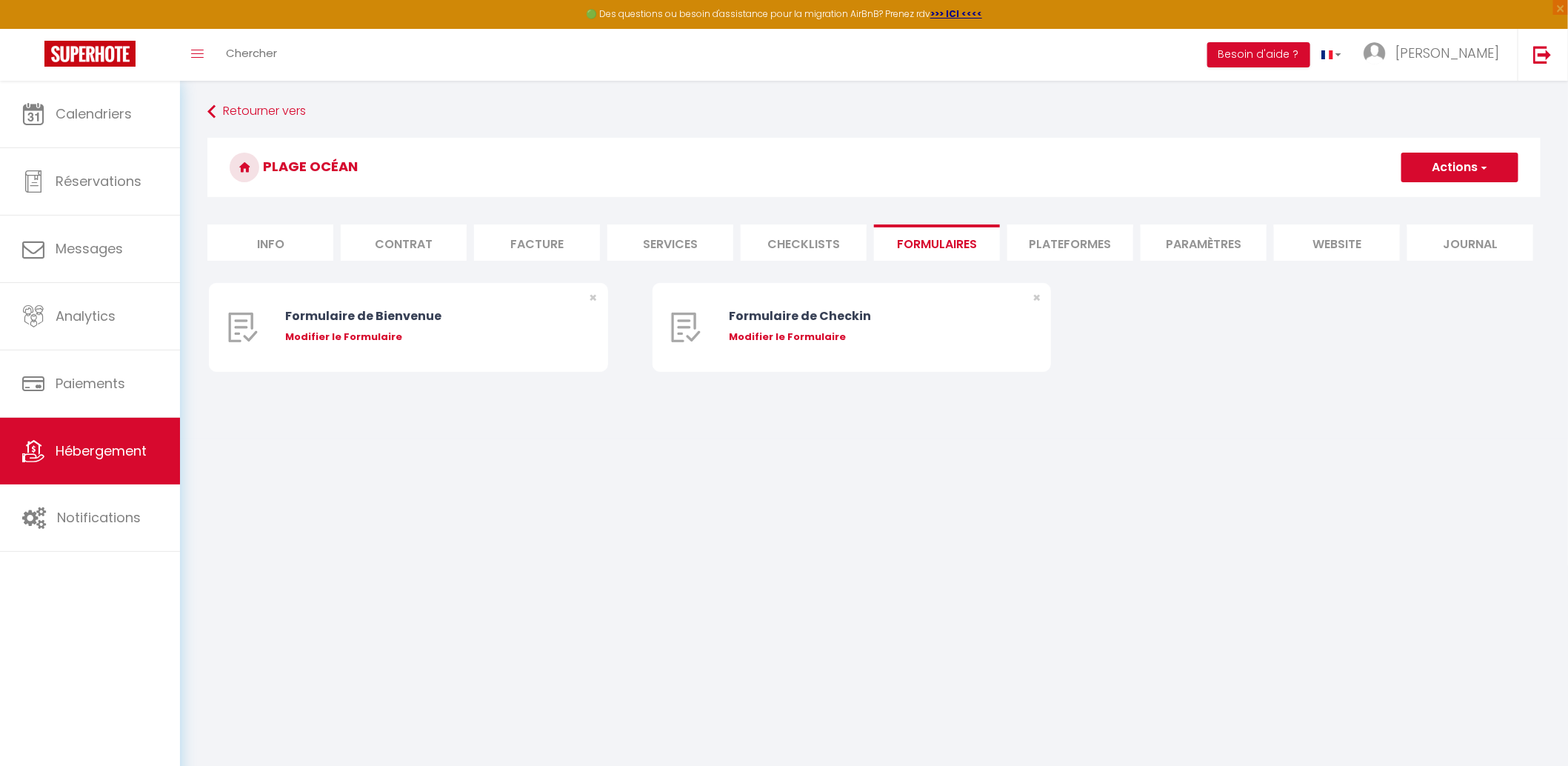
click at [825, 244] on li "Checklists" at bounding box center [804, 243] width 126 height 37
select select
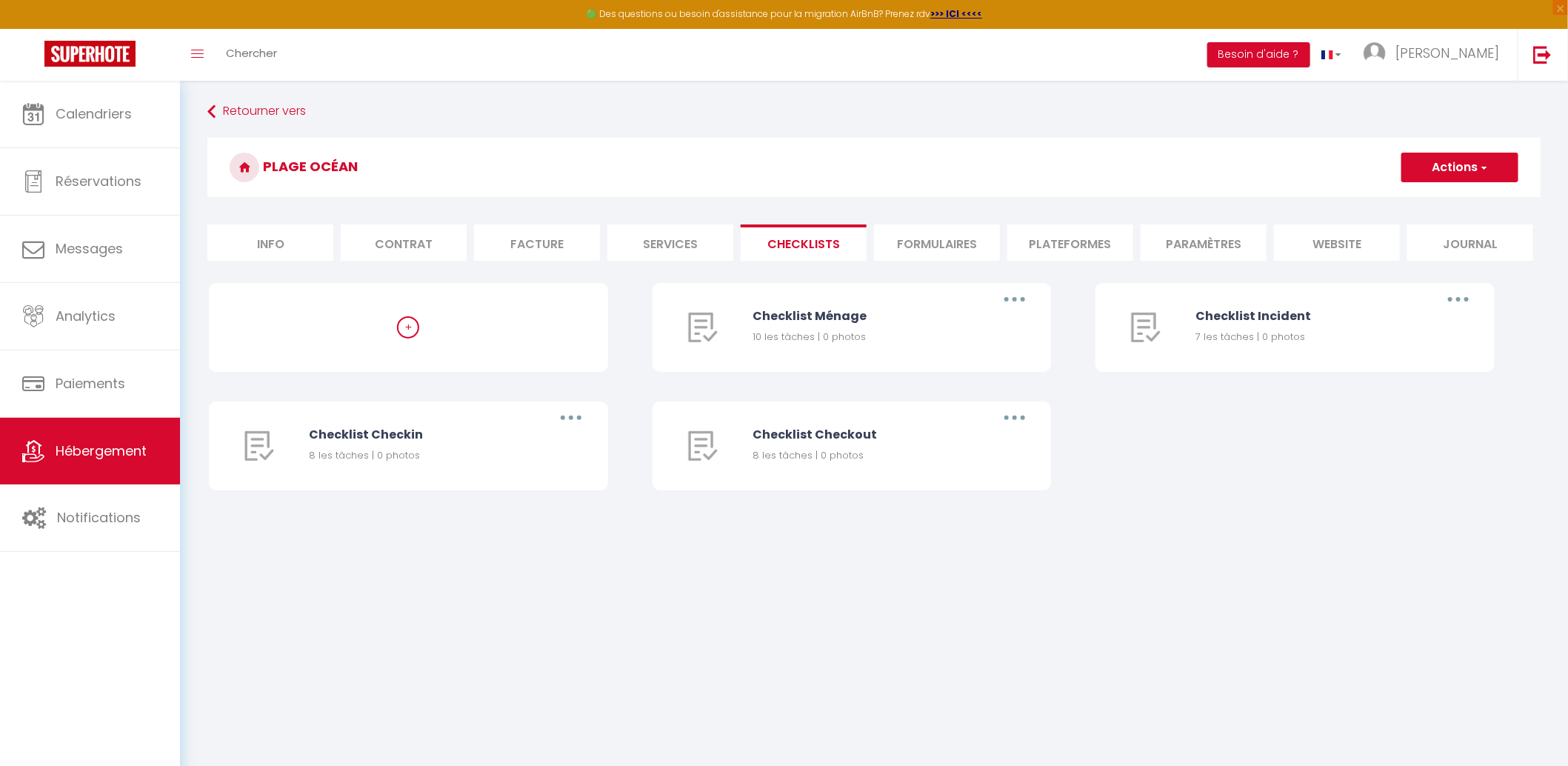
click at [1084, 242] on li "Plateformes" at bounding box center [1070, 243] width 126 height 37
select select
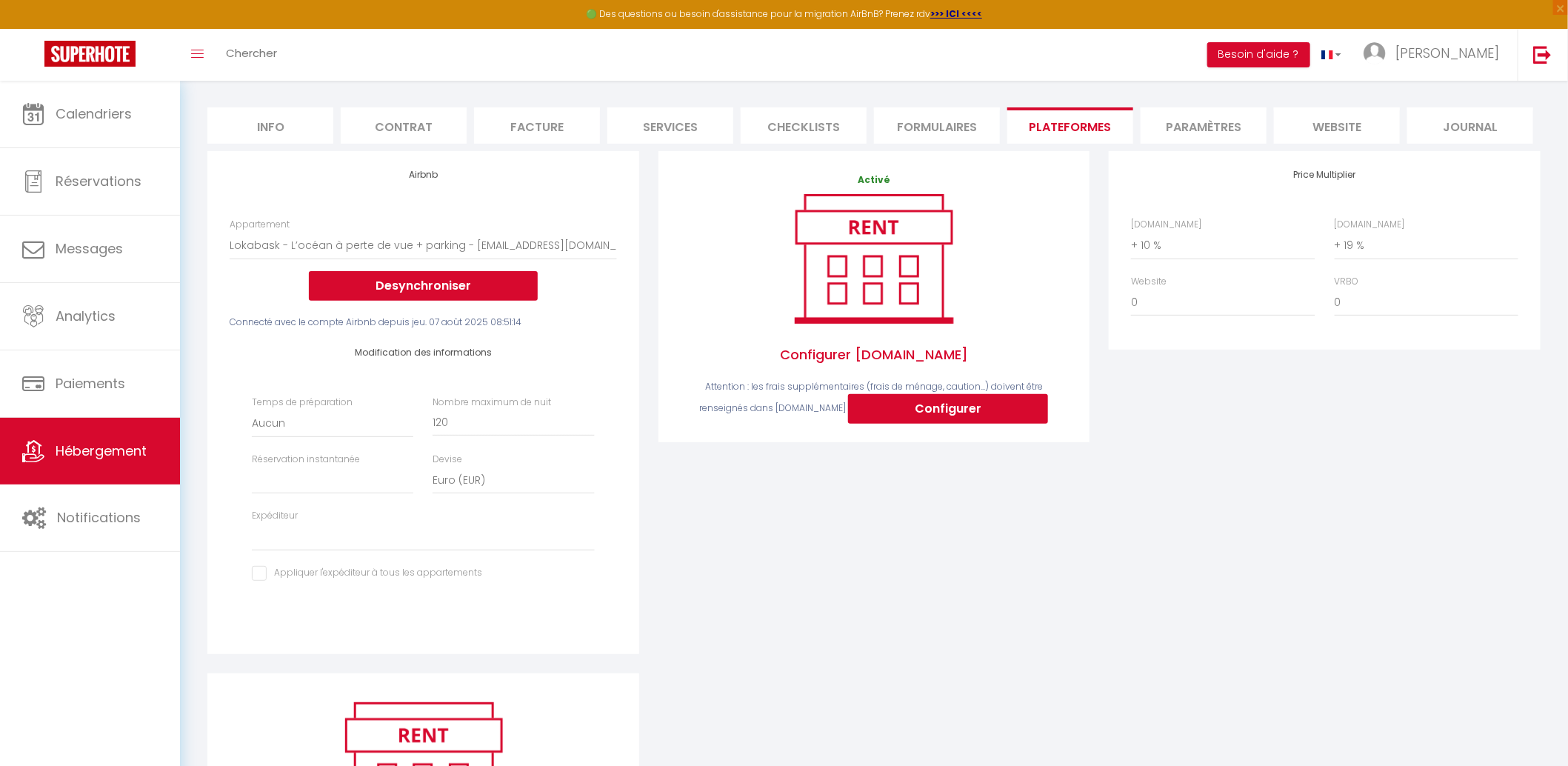
scroll to position [115, 0]
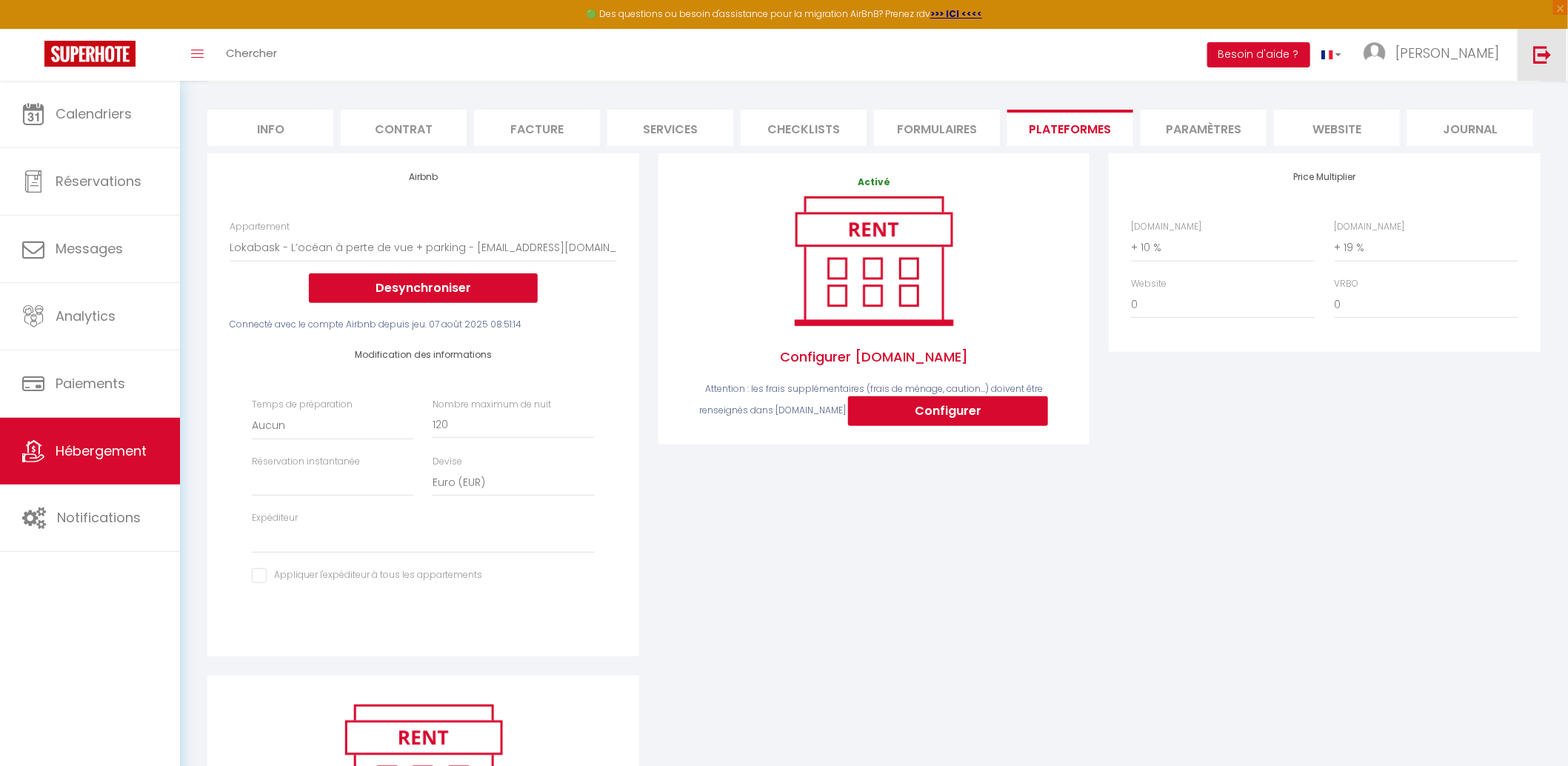
click at [1539, 60] on img at bounding box center [1543, 54] width 18 height 18
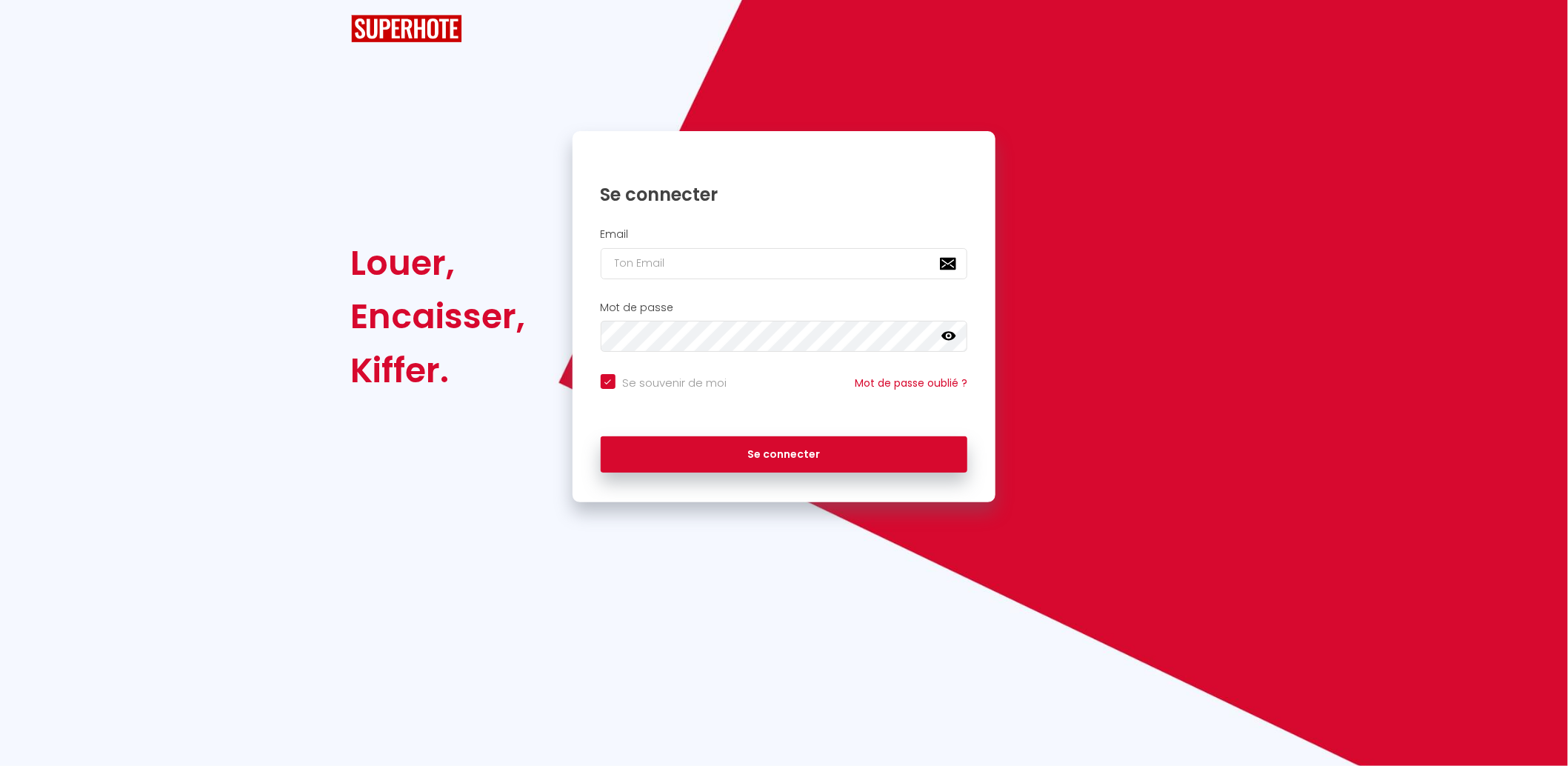
checkbox input "true"
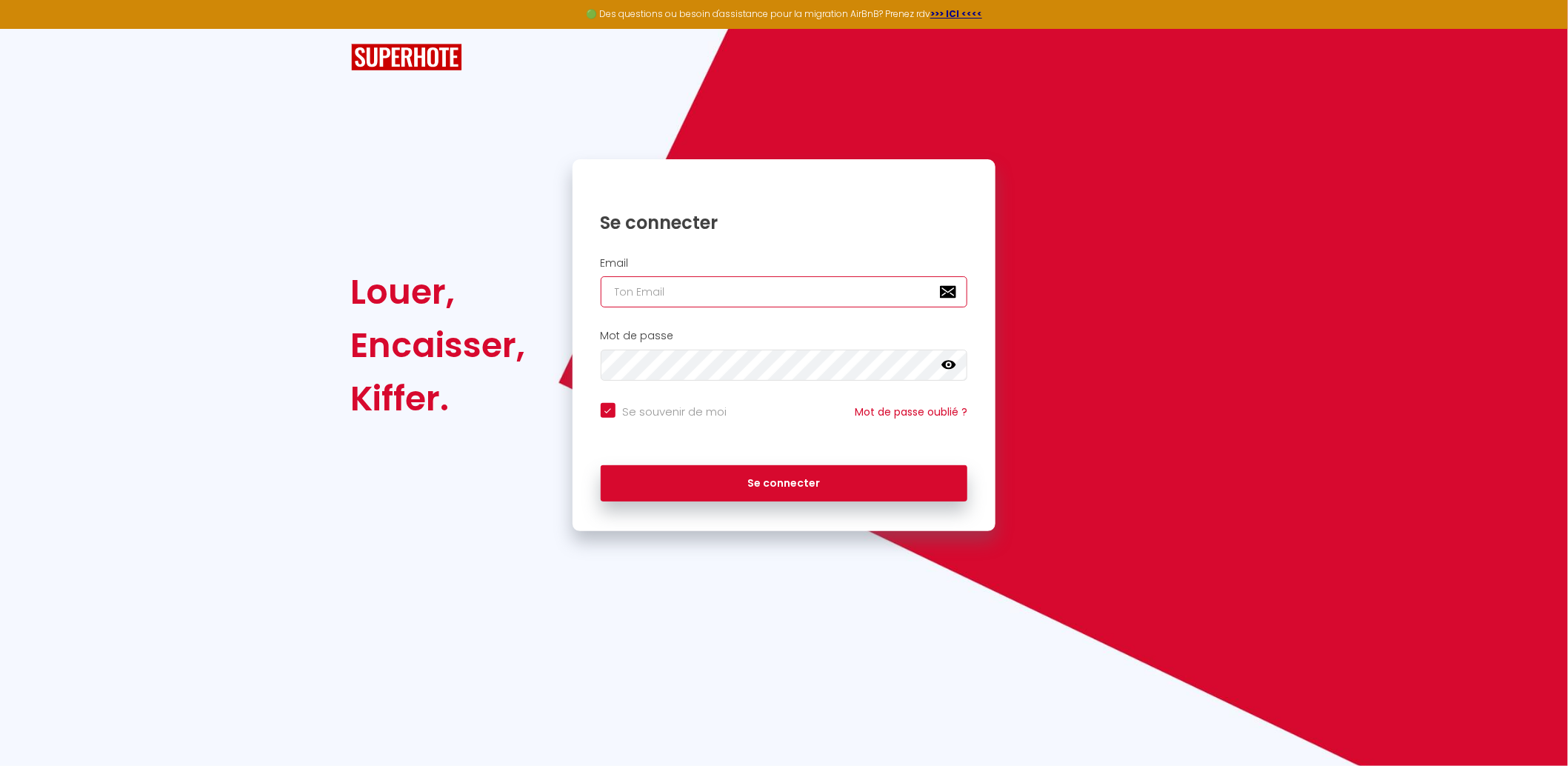
type input "[PERSON_NAME][EMAIL_ADDRESS][DOMAIN_NAME]"
checkbox input "true"
click at [662, 298] on input "[PERSON_NAME][EMAIL_ADDRESS][DOMAIN_NAME]" at bounding box center [784, 292] width 368 height 31
paste input "[EMAIL_ADDRESS][DOMAIN_NAME]"
type input "[EMAIL_ADDRESS][DOMAIN_NAME]"
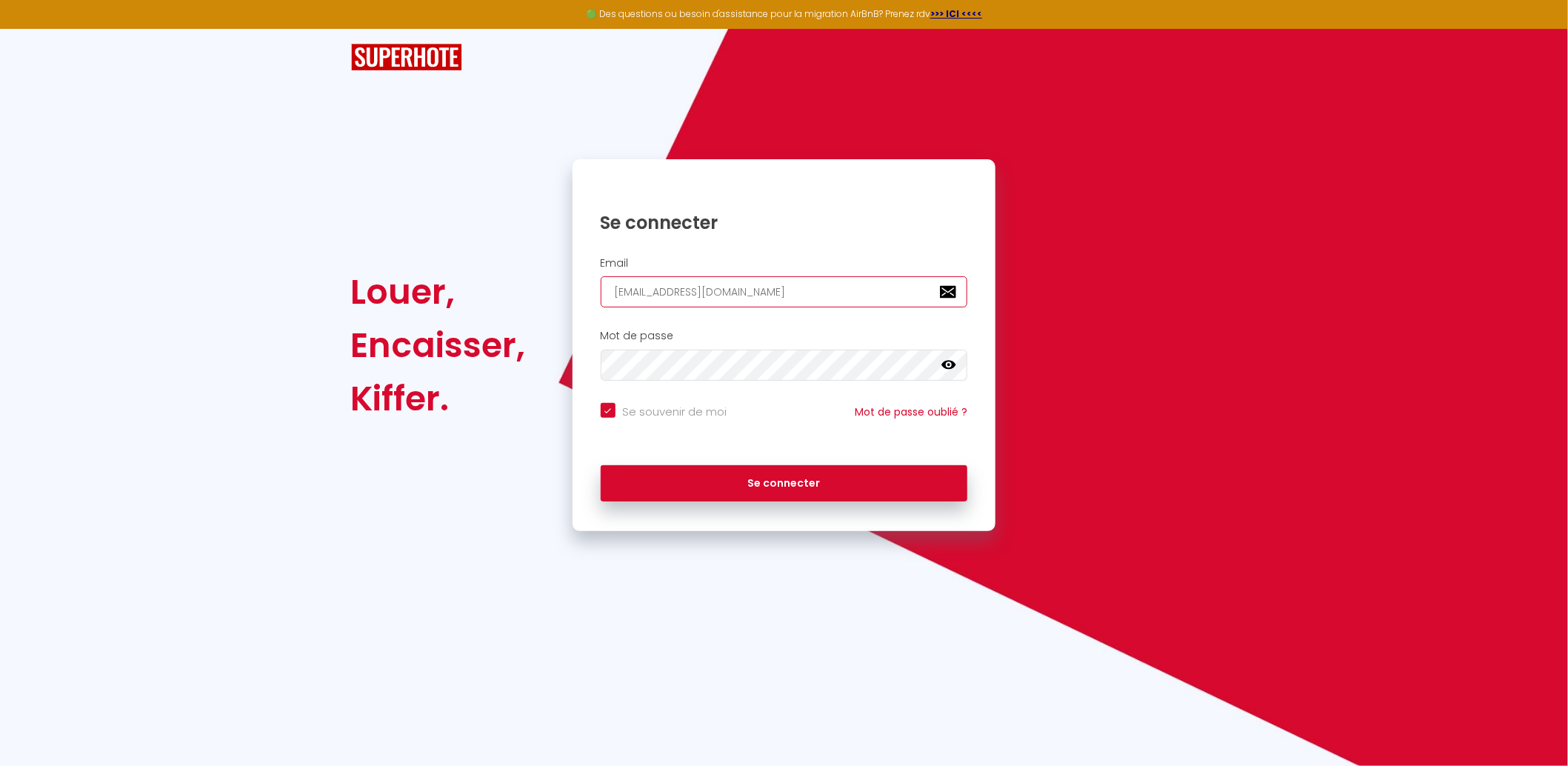
checkbox input "true"
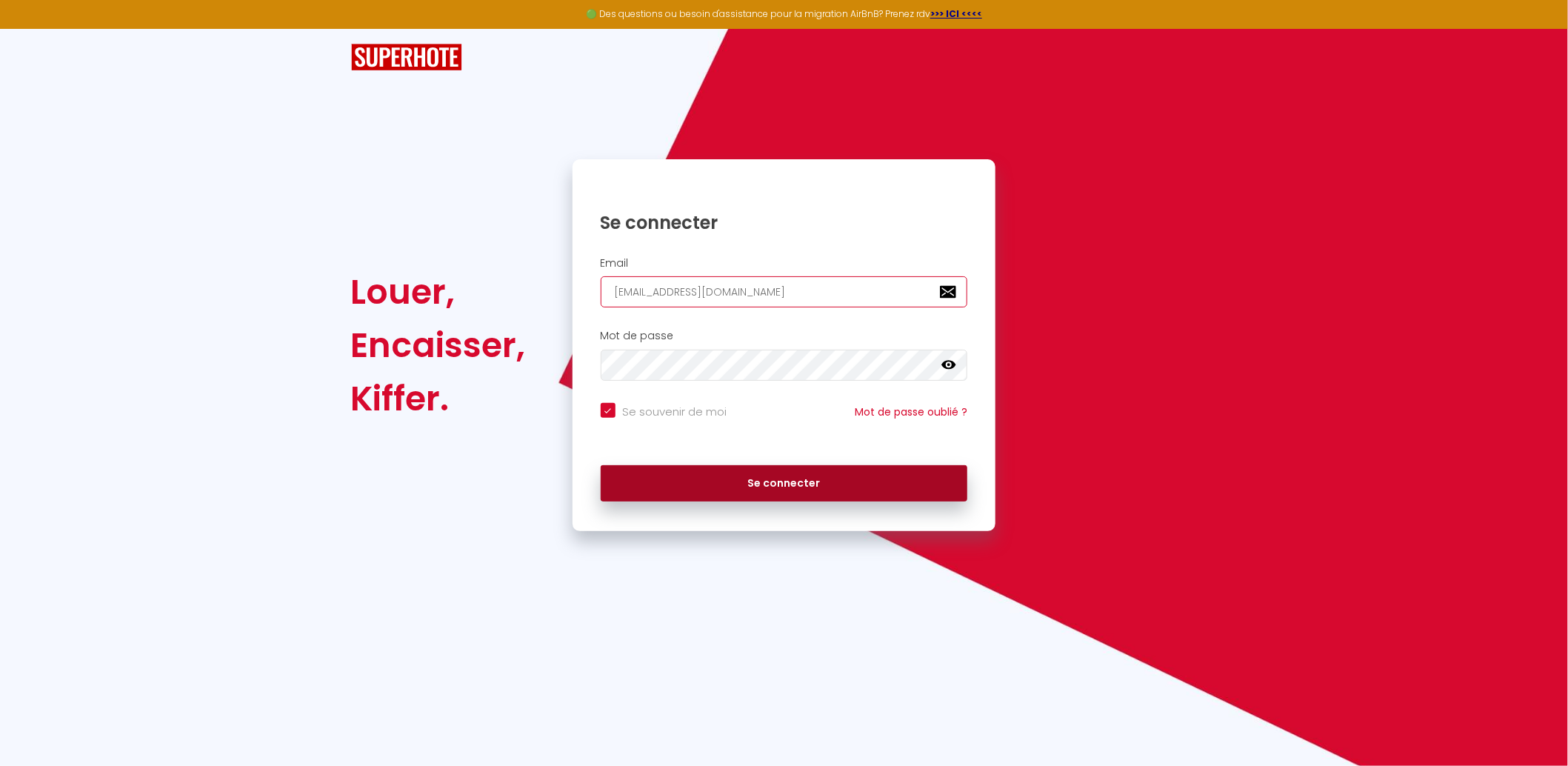
type input "[EMAIL_ADDRESS][DOMAIN_NAME]"
click at [700, 485] on button "Se connecter" at bounding box center [784, 484] width 368 height 37
click at [895, 480] on button "Se connecter" at bounding box center [784, 484] width 368 height 37
checkbox input "true"
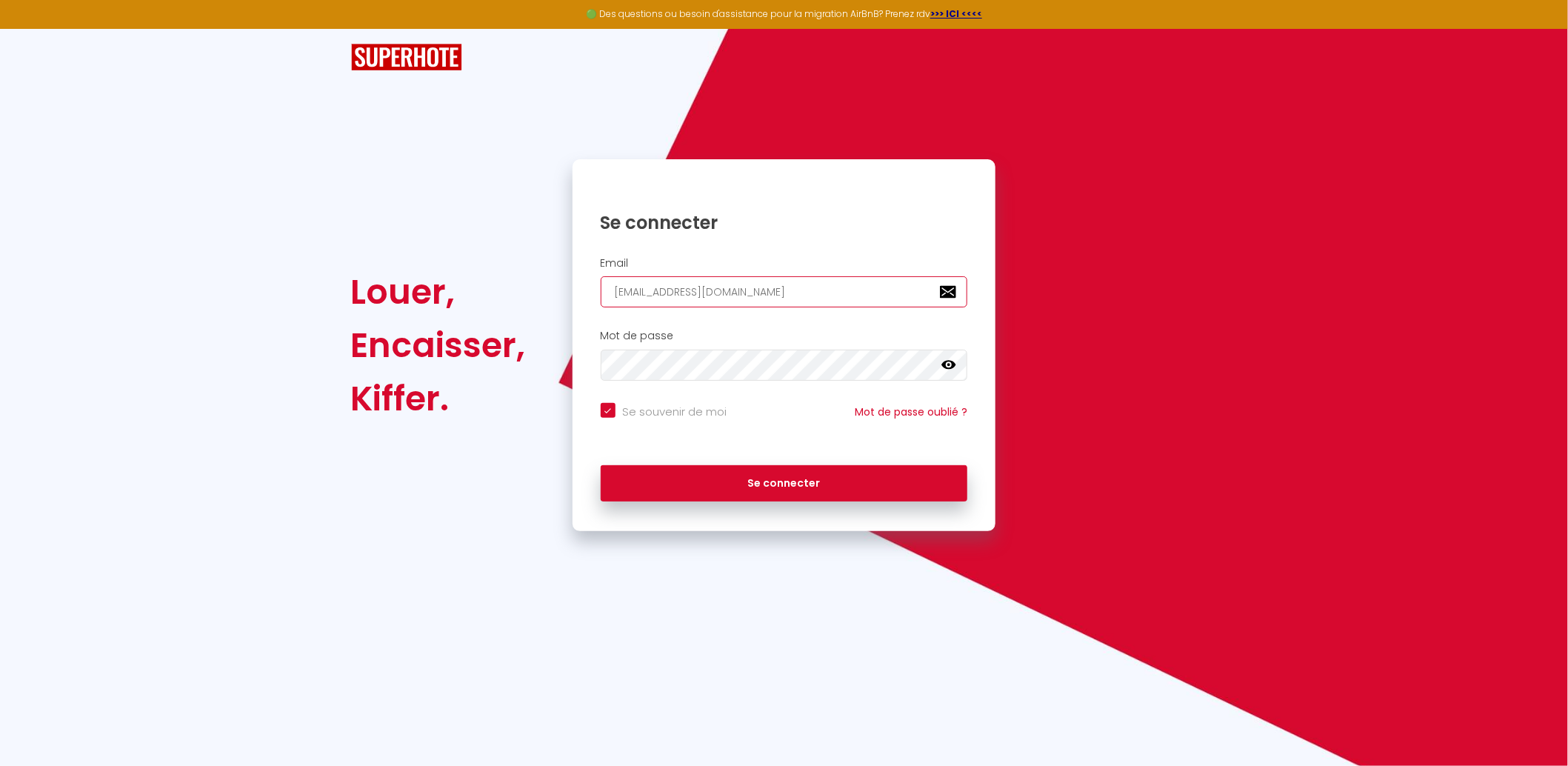
click at [883, 289] on input "[EMAIL_ADDRESS][DOMAIN_NAME]" at bounding box center [784, 292] width 368 height 31
paste input "lbanlapie@azelina"
type input "[EMAIL_ADDRESS][DOMAIN_NAME]"
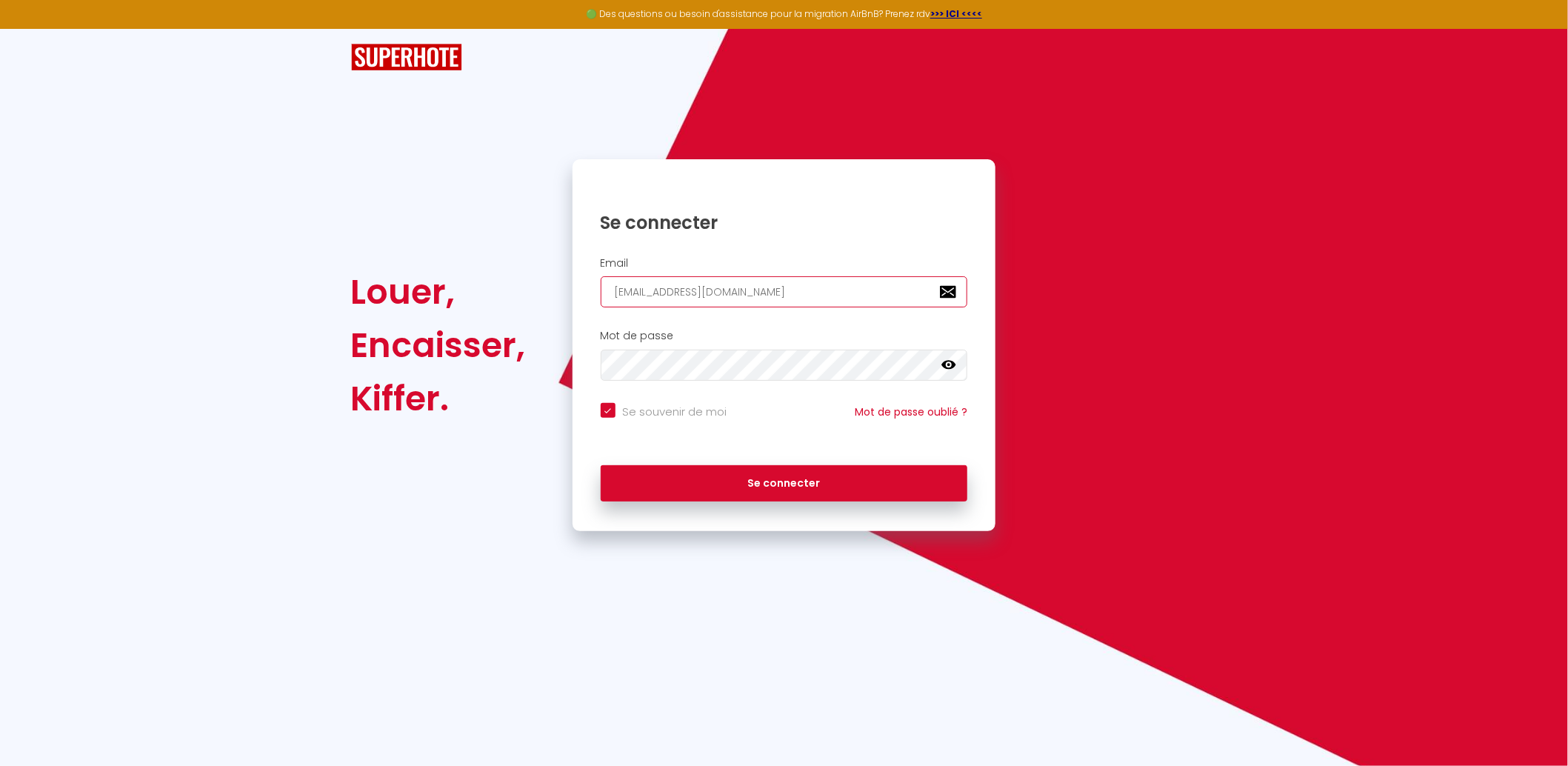
checkbox input "true"
type input "[EMAIL_ADDRESS][DOMAIN_NAME]"
click at [601, 466] on button "Se connecter" at bounding box center [784, 484] width 368 height 37
checkbox input "true"
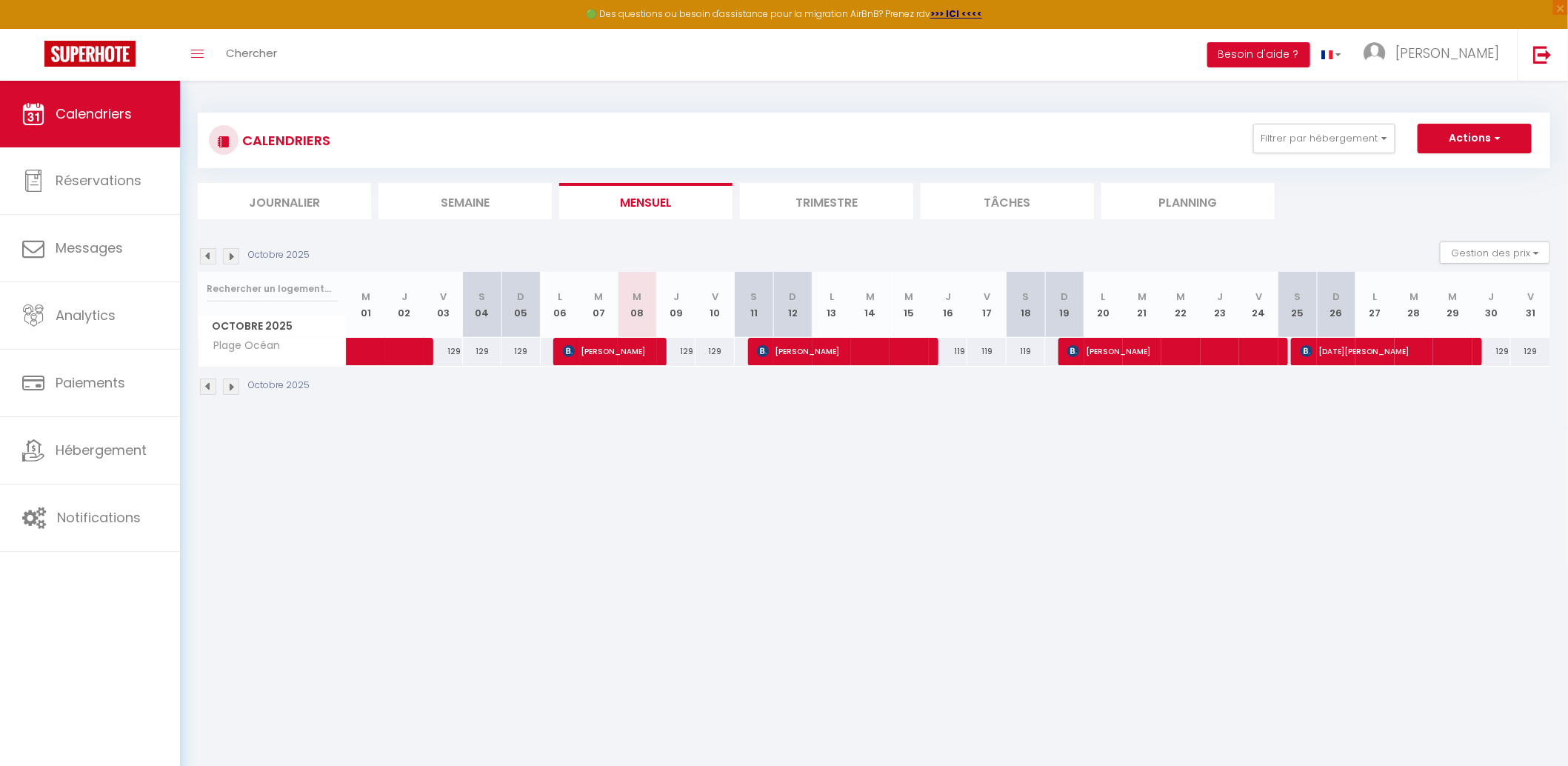
click at [825, 197] on li "Trimestre" at bounding box center [827, 201] width 173 height 37
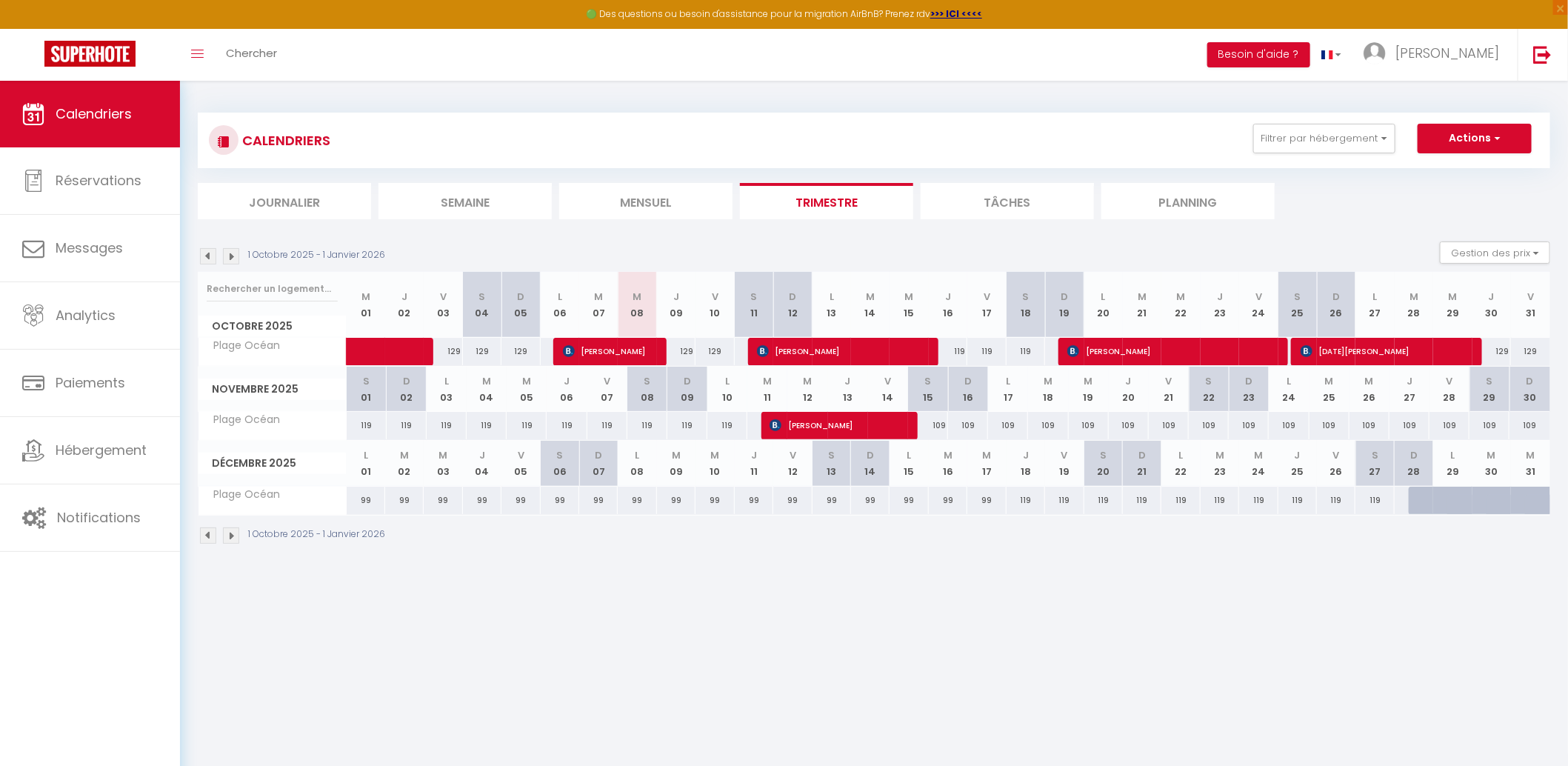
click at [232, 534] on img at bounding box center [231, 536] width 17 height 17
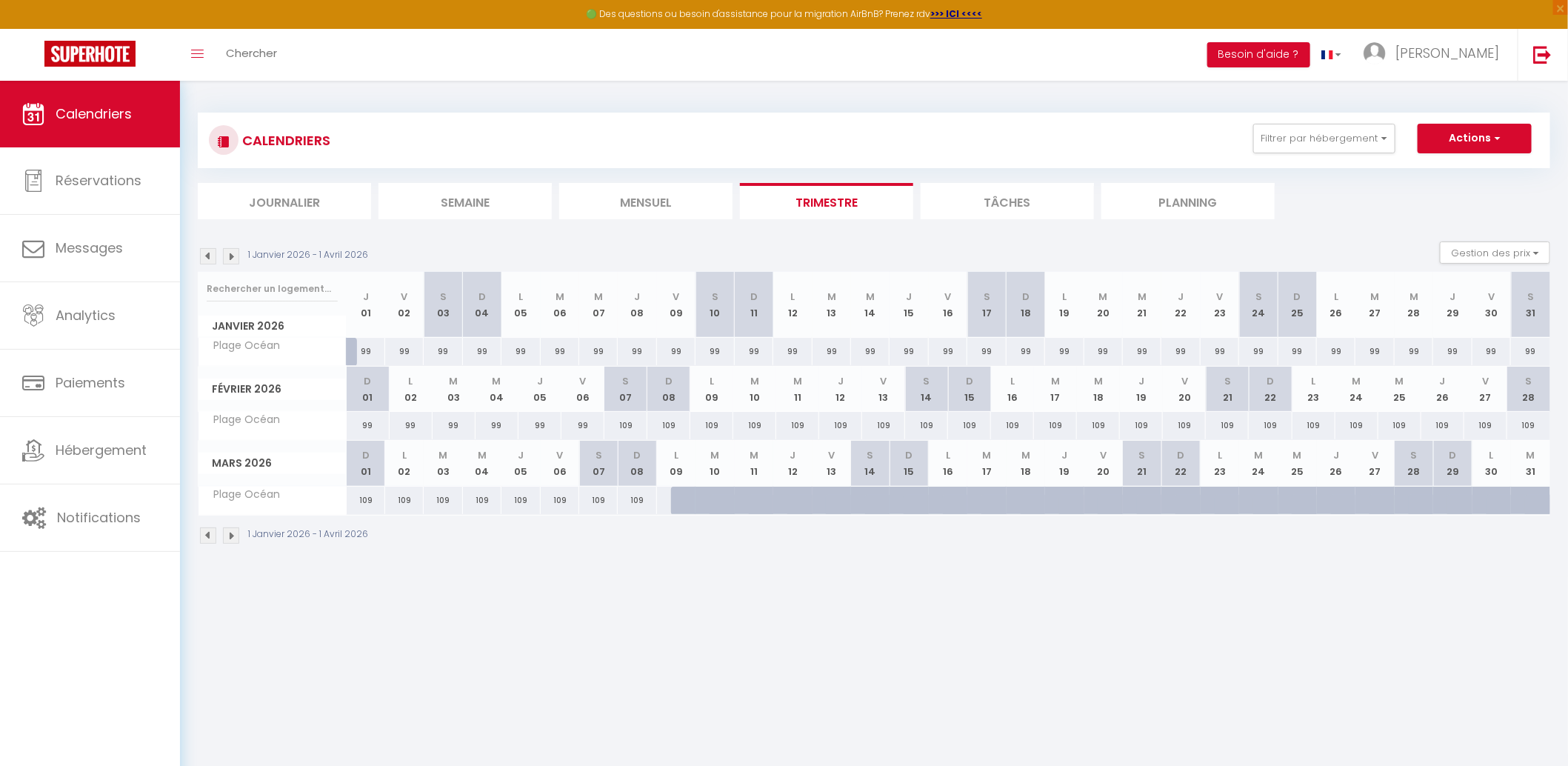
click at [1337, 321] on th "L 26" at bounding box center [1336, 304] width 38 height 66
click at [1494, 57] on span "[PERSON_NAME]" at bounding box center [1447, 52] width 104 height 18
click at [1409, 105] on link "Paramètres" at bounding box center [1458, 103] width 110 height 25
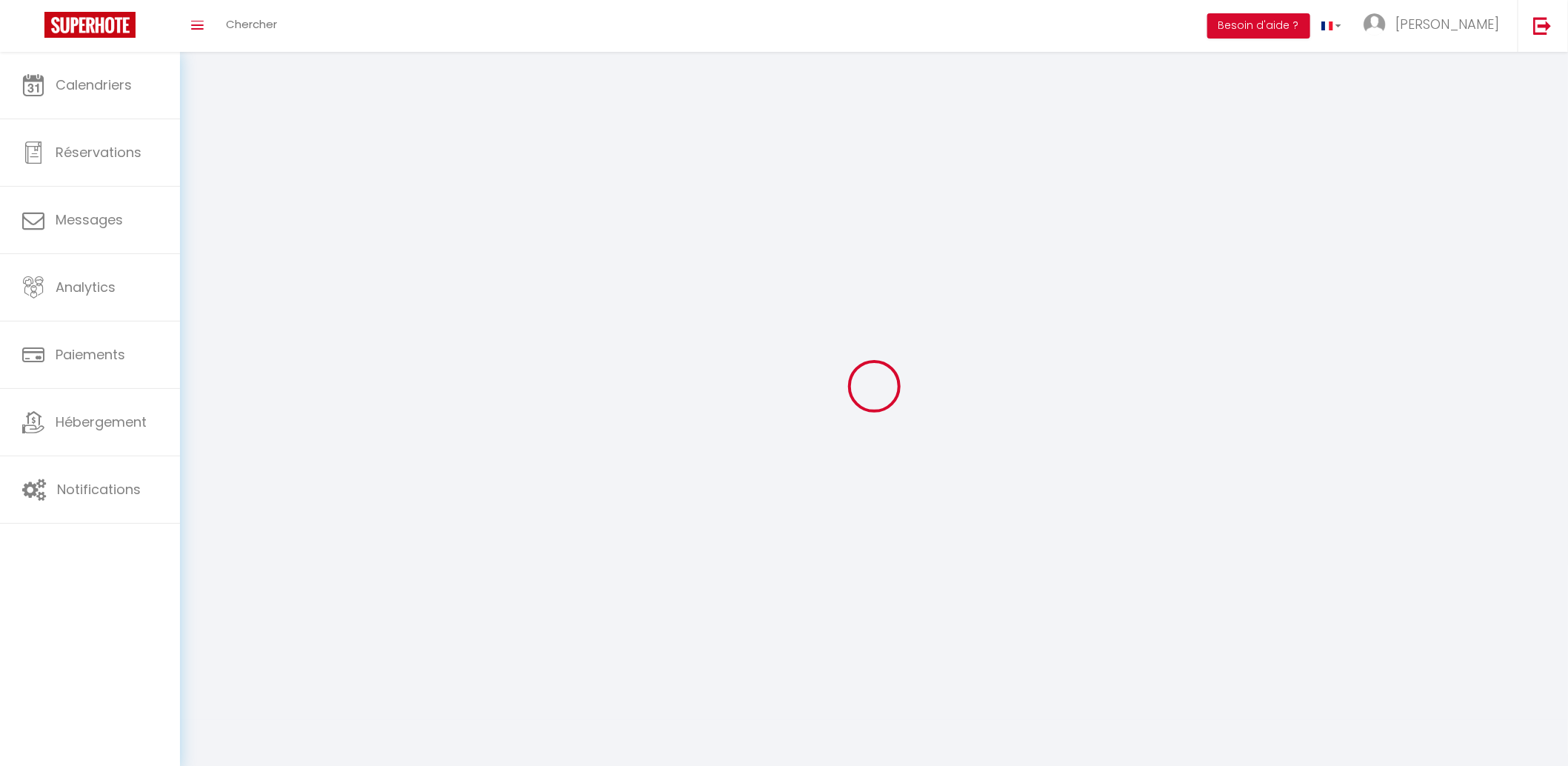
type input "[PERSON_NAME]"
type input "LAPIE"
type input "0652262855"
type input "601 Sorrondoko Bidea"
type input "64480"
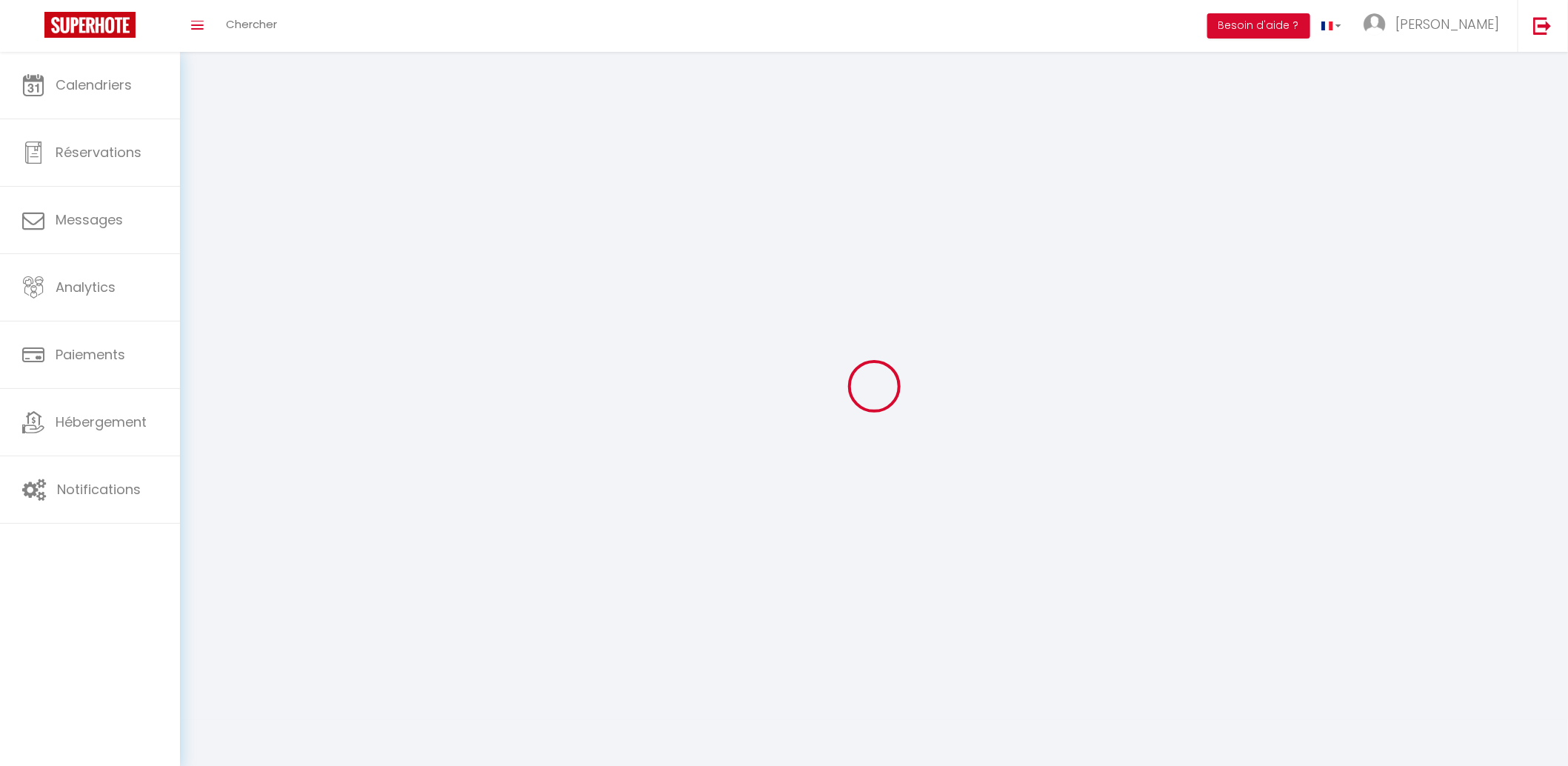
type input "Larressore"
type input "QHGJxyK6bfuQ5CRHAyFk1GKhk"
type input "cB4YZPyAEeC6Fu7OcJJexce10"
type input "QHGJxyK6bfuQ5CRHAyFk1GKhk"
type input "cB4YZPyAEeC6Fu7OcJJexce10"
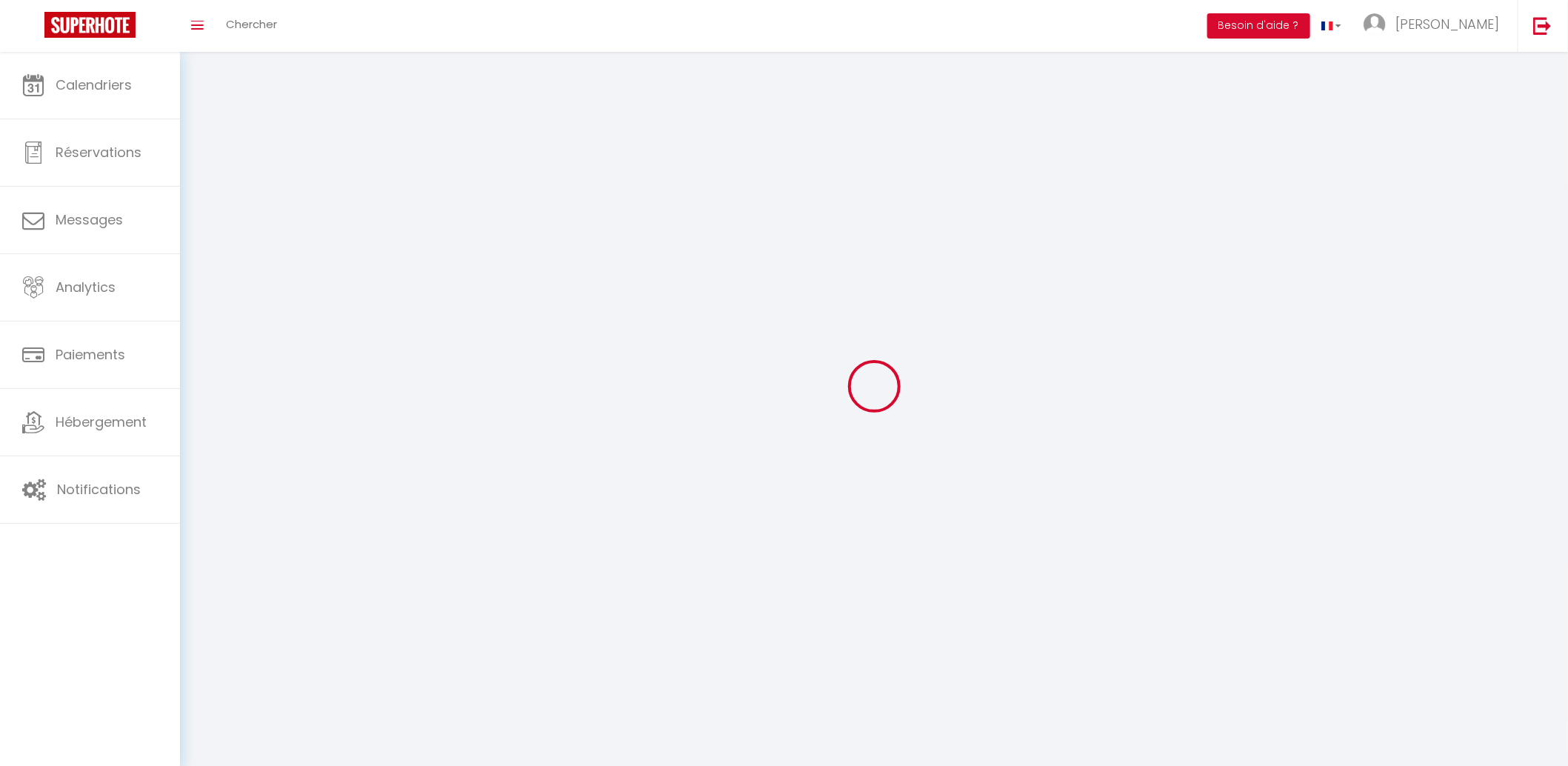
type input "[URL][DOMAIN_NAME]"
select select "28"
select select "fr"
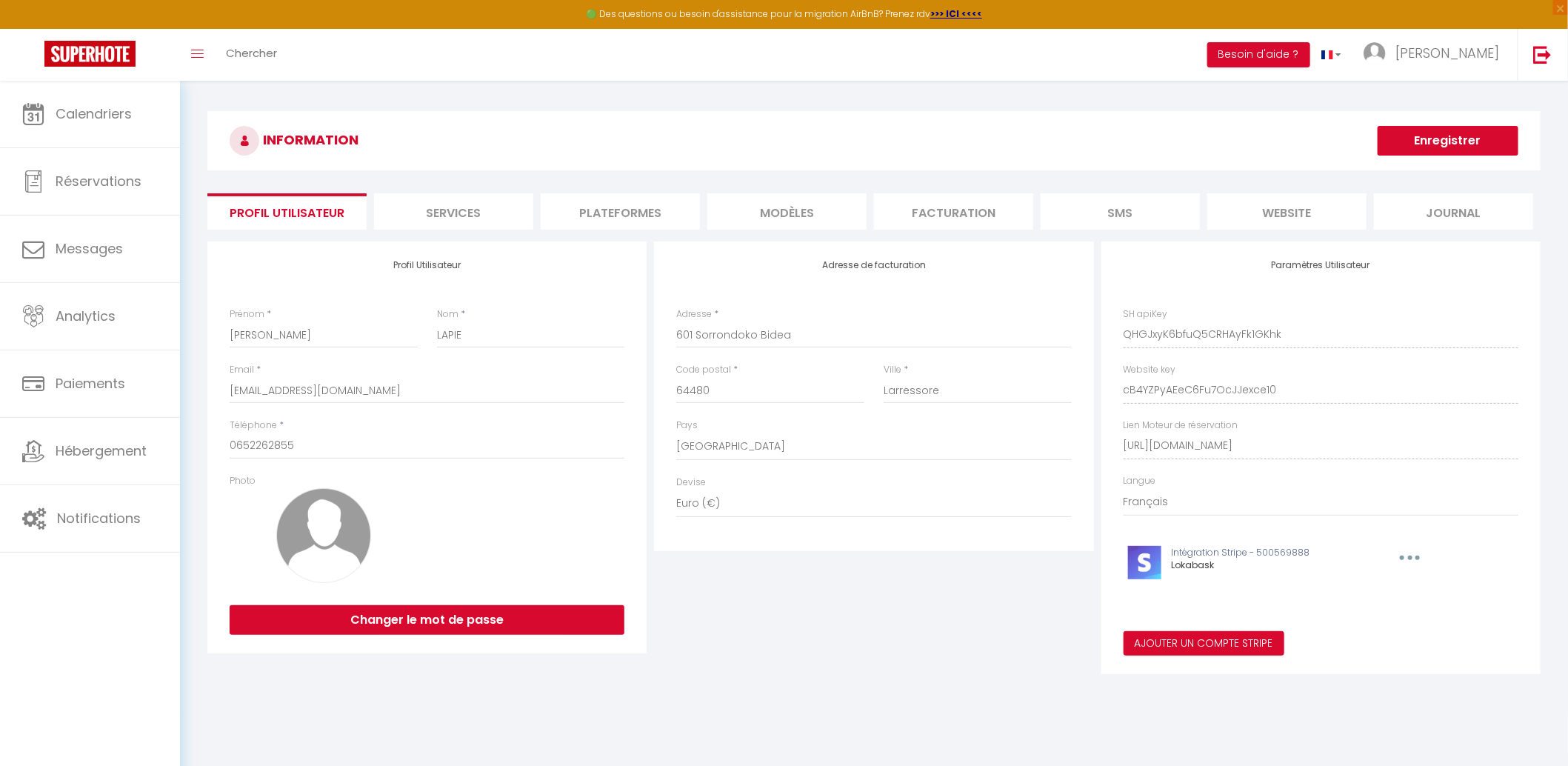
click at [666, 203] on li "Plateformes" at bounding box center [620, 211] width 160 height 37
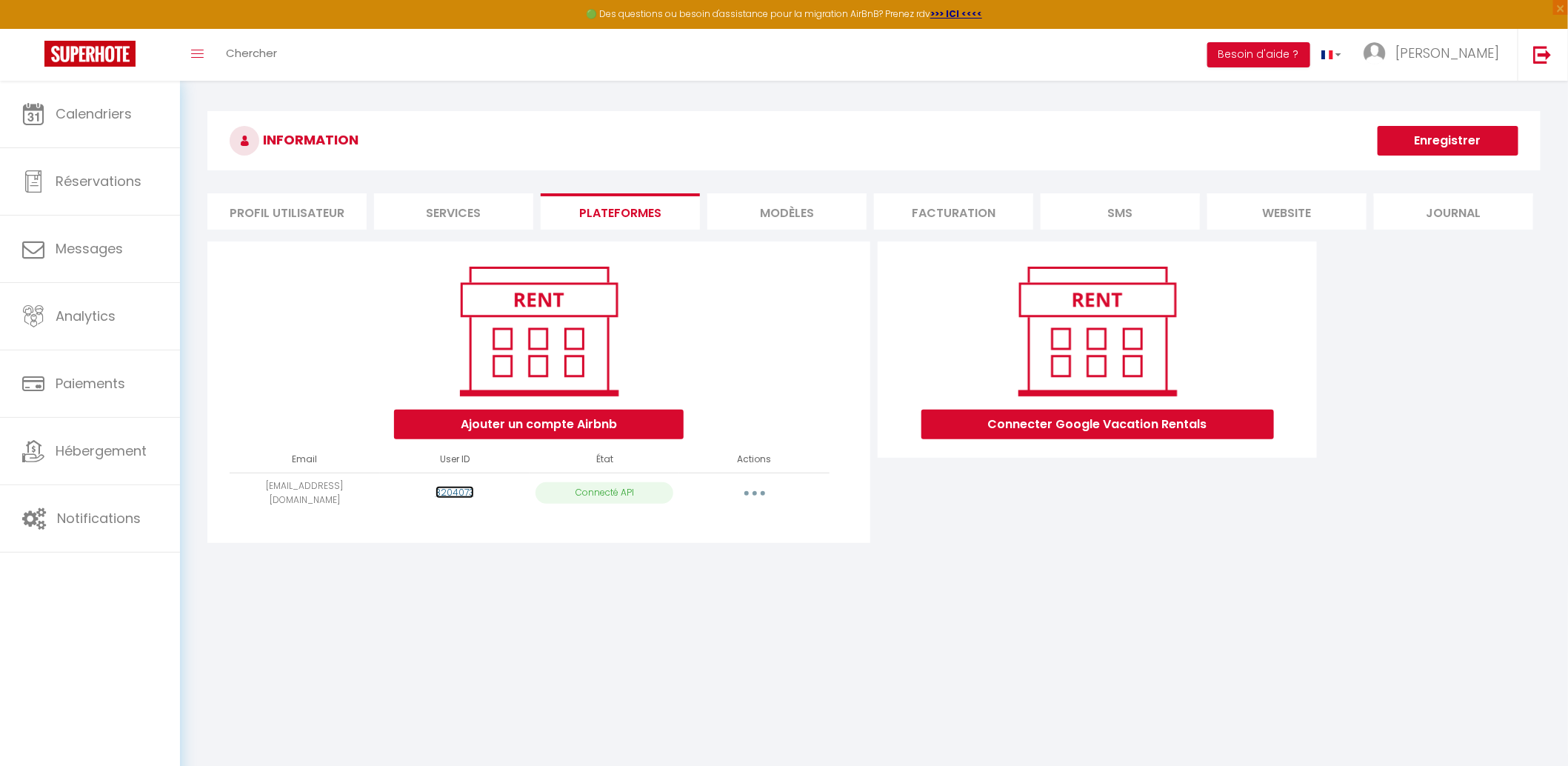
click at [462, 490] on link "3204073" at bounding box center [454, 493] width 38 height 13
click at [1517, 62] on link "[PERSON_NAME]" at bounding box center [1435, 54] width 165 height 52
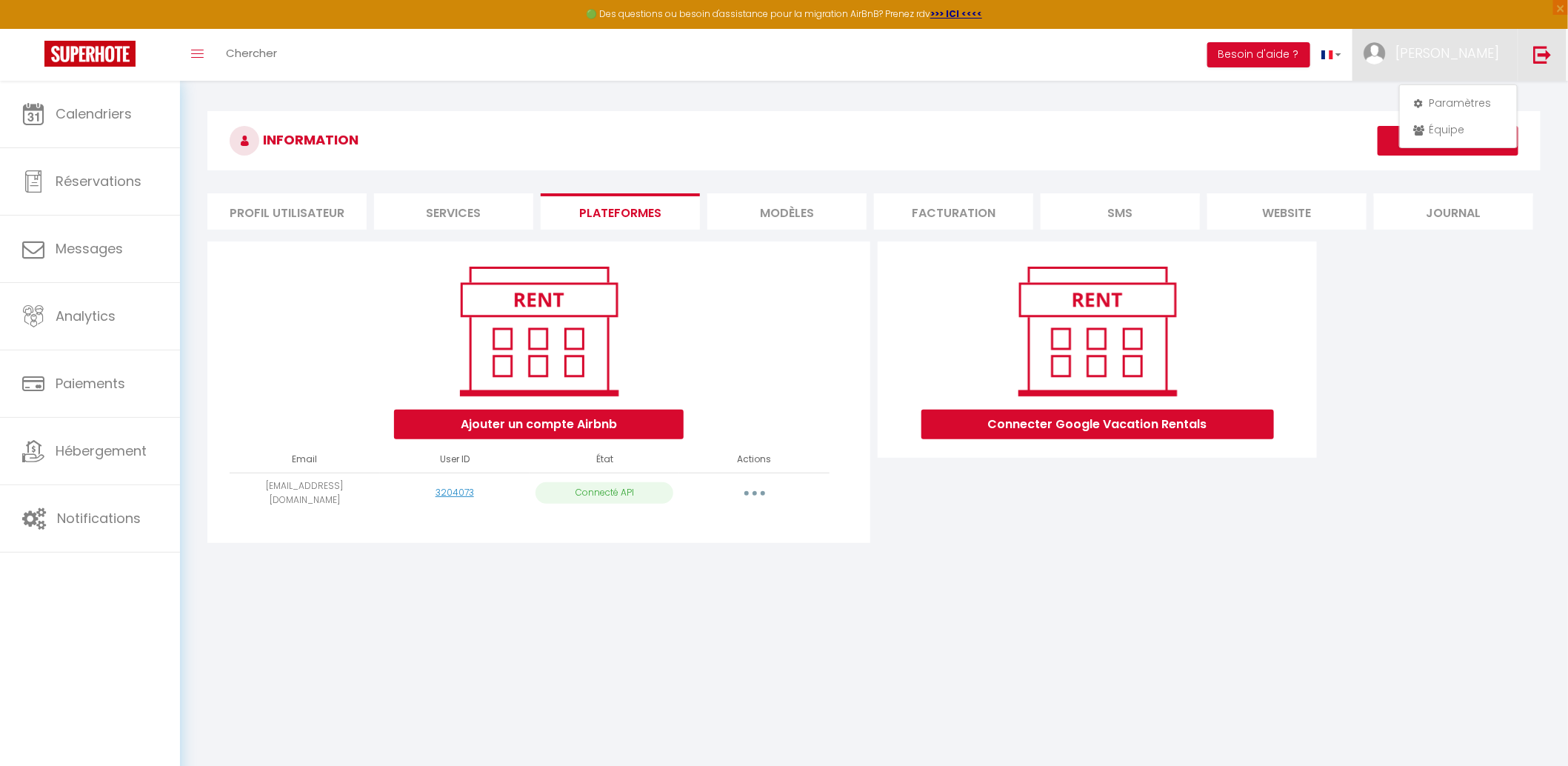
click at [1534, 61] on img at bounding box center [1543, 54] width 18 height 18
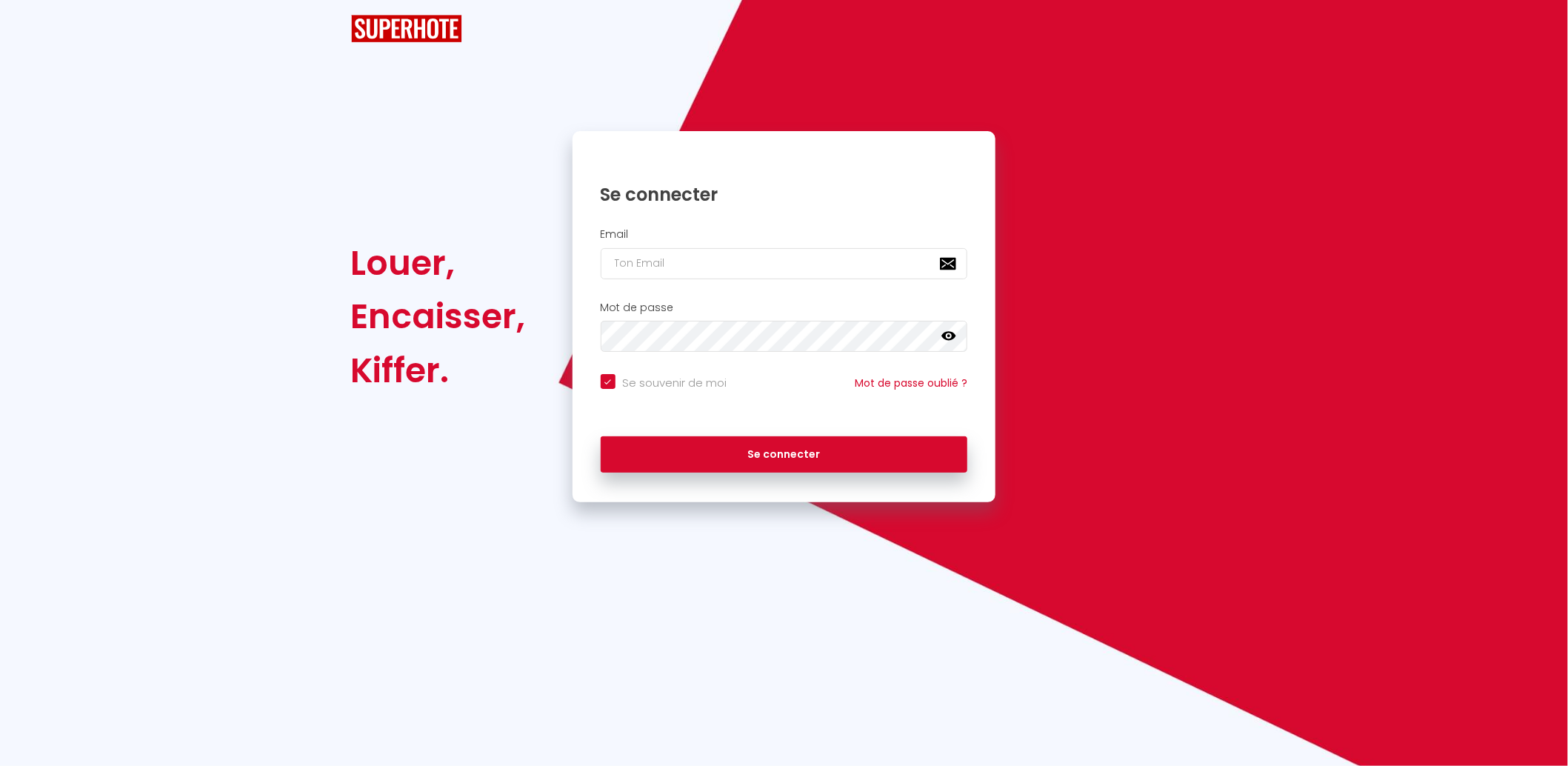
checkbox input "true"
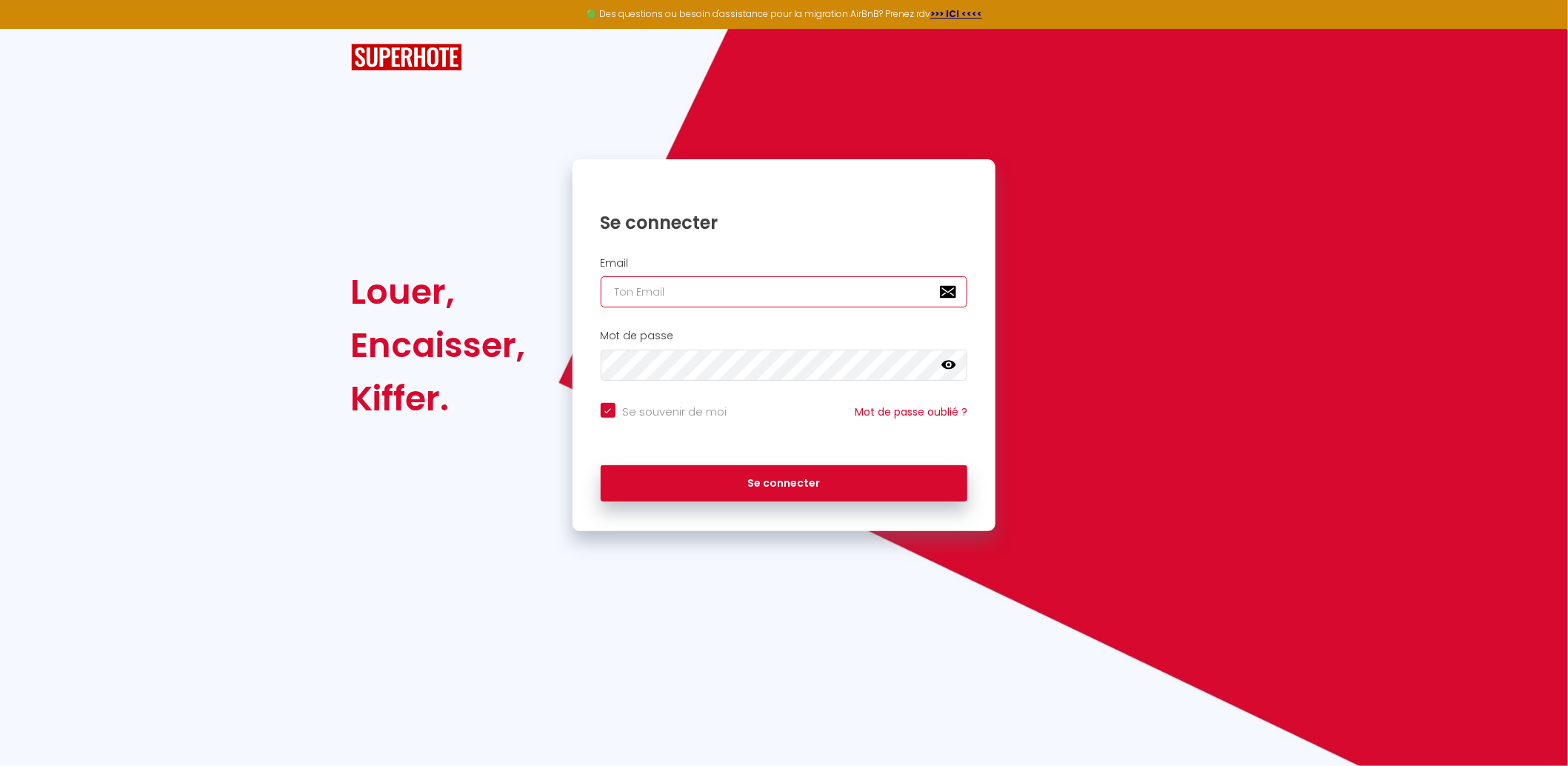
type input "[PERSON_NAME][EMAIL_ADDRESS][DOMAIN_NAME]"
checkbox input "true"
click at [789, 273] on div "Email [PERSON_NAME][EMAIL_ADDRESS][DOMAIN_NAME]" at bounding box center [784, 283] width 404 height 51
click at [789, 274] on div "Email [PERSON_NAME][EMAIL_ADDRESS][DOMAIN_NAME]" at bounding box center [784, 283] width 404 height 51
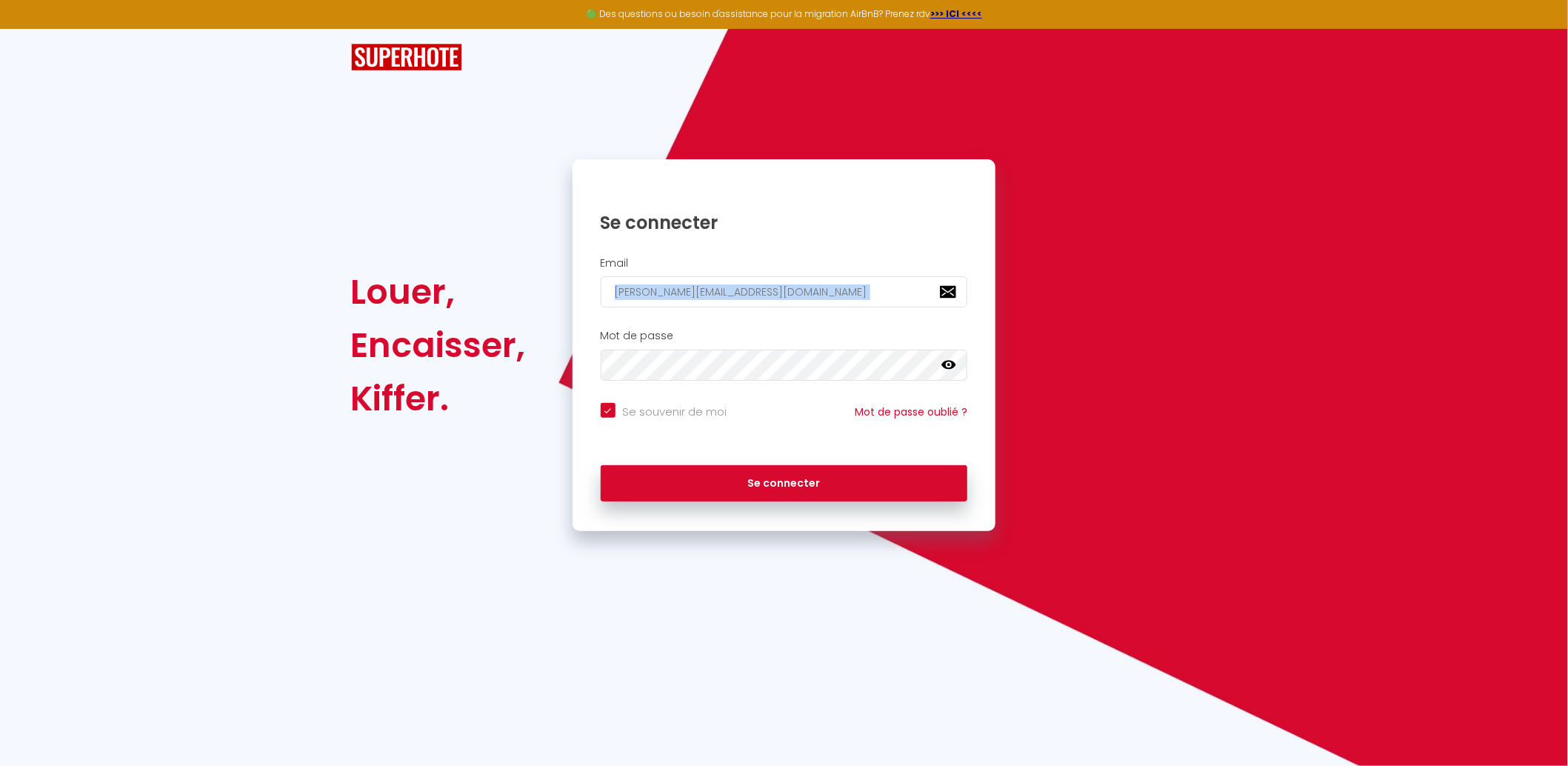
click at [789, 274] on div "Email [PERSON_NAME][EMAIL_ADDRESS][DOMAIN_NAME]" at bounding box center [784, 283] width 404 height 51
click at [820, 292] on input "[PERSON_NAME][EMAIL_ADDRESS][DOMAIN_NAME]" at bounding box center [784, 292] width 368 height 31
drag, startPoint x: 820, startPoint y: 292, endPoint x: 497, endPoint y: 259, distance: 324.7
click at [497, 259] on div "Louer, Encaisser, [PERSON_NAME]. Se connecter Email [PERSON_NAME][EMAIL_ADDRESS…" at bounding box center [783, 346] width 886 height 372
paste input "[EMAIL_ADDRESS]"
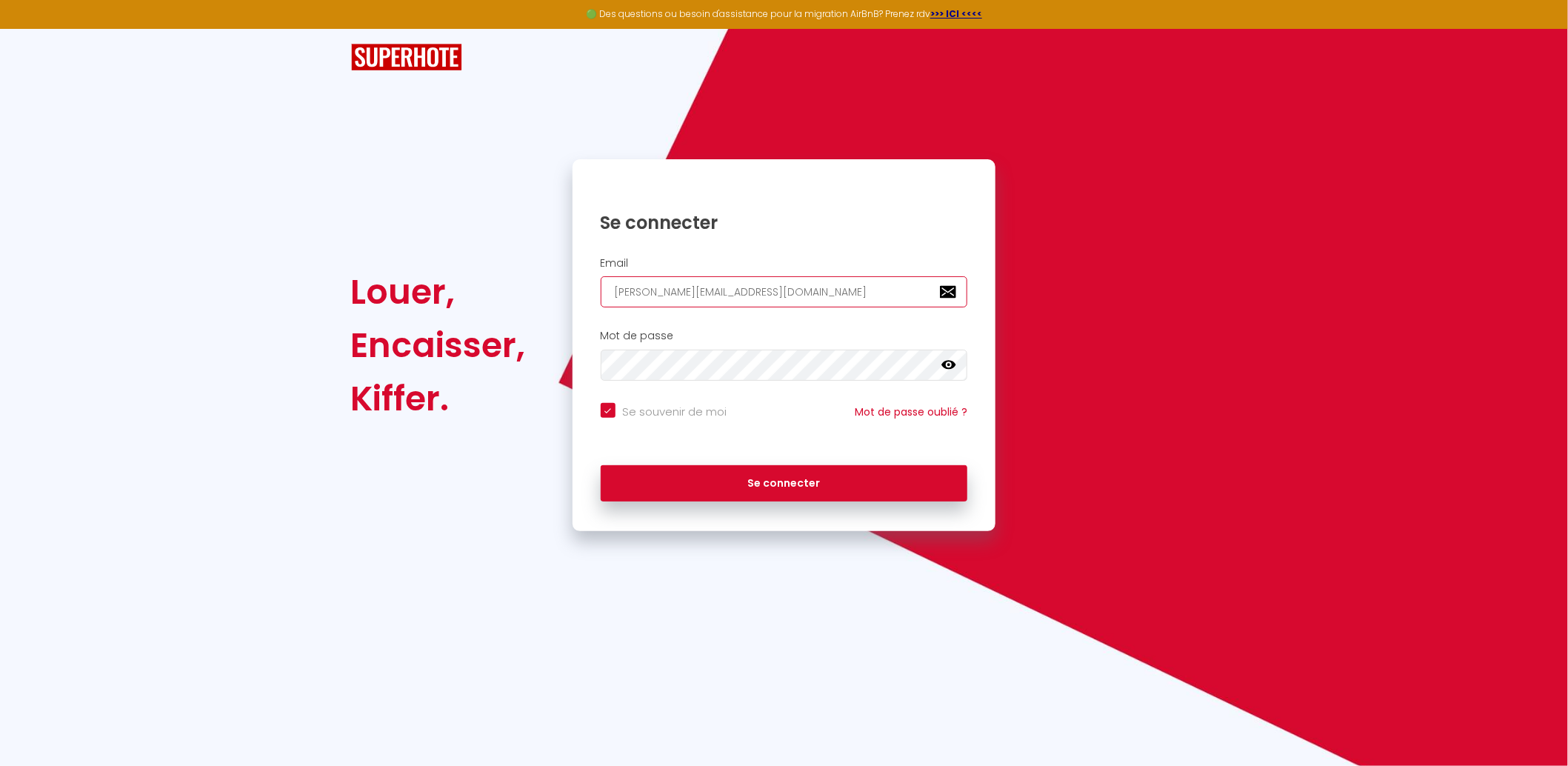
type input "[EMAIL_ADDRESS][DOMAIN_NAME]"
checkbox input "true"
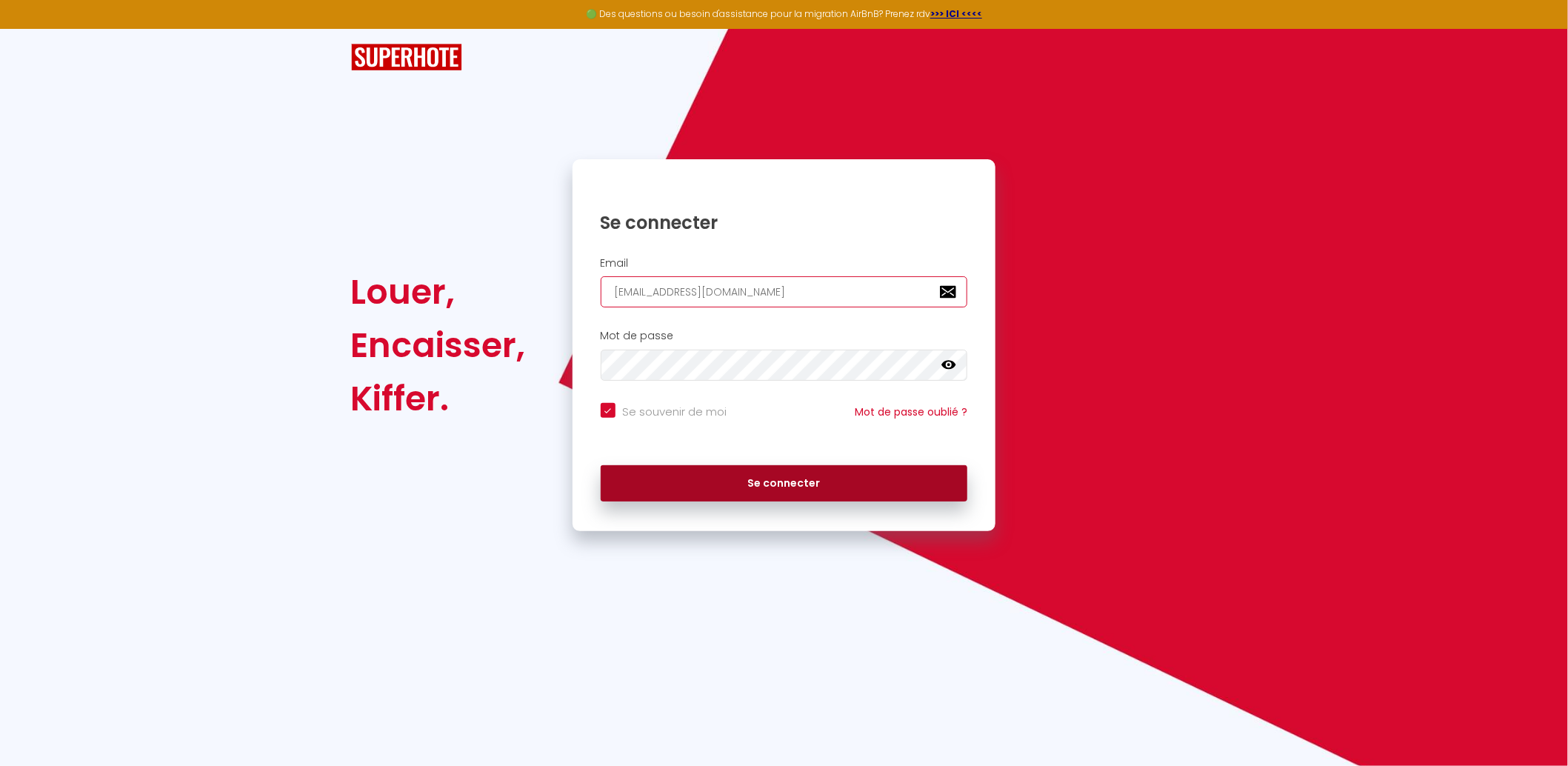
type input "[EMAIL_ADDRESS][DOMAIN_NAME]"
click at [658, 493] on button "Se connecter" at bounding box center [784, 484] width 368 height 37
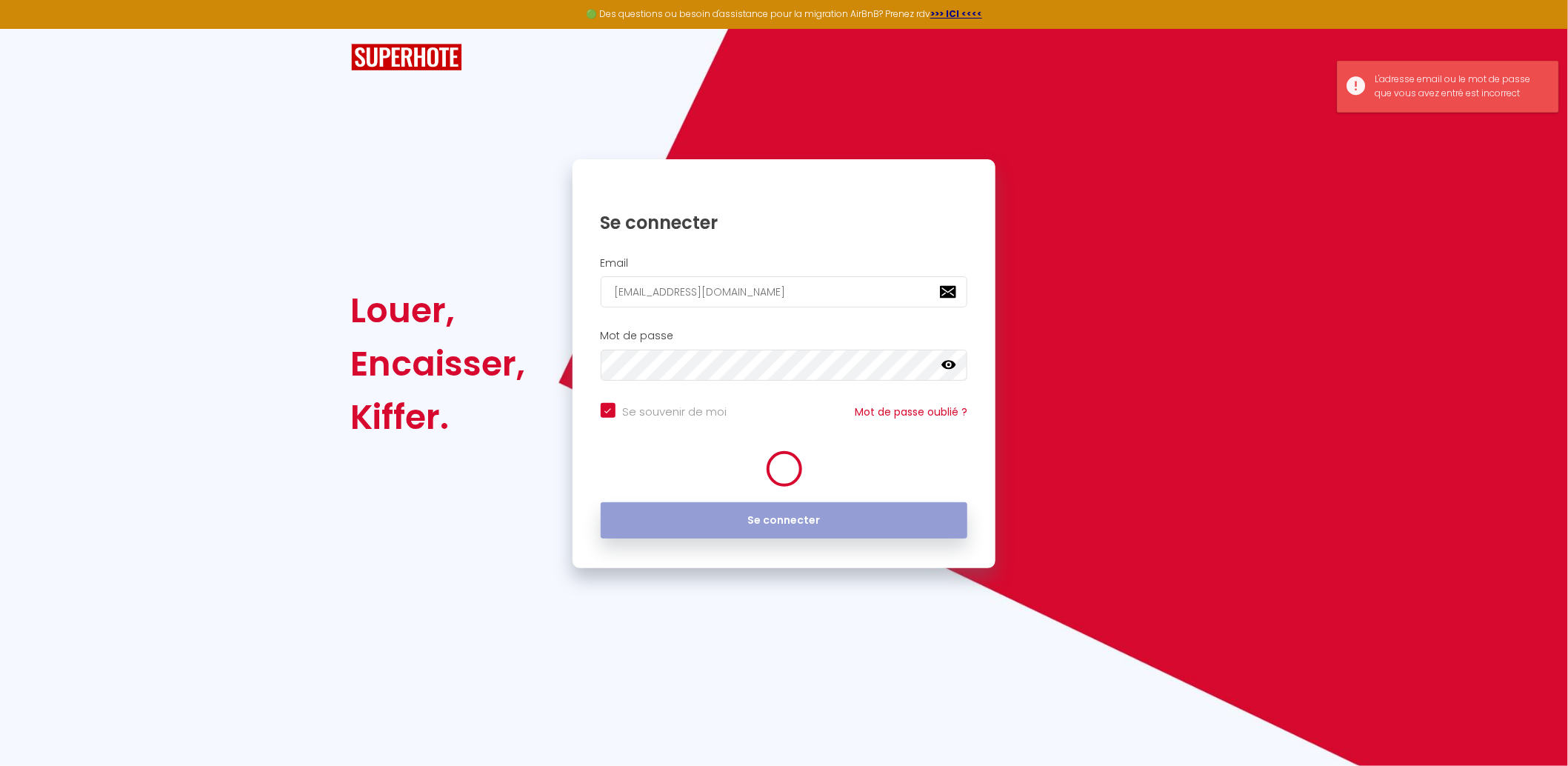
checkbox input "true"
